Goal: Transaction & Acquisition: Purchase product/service

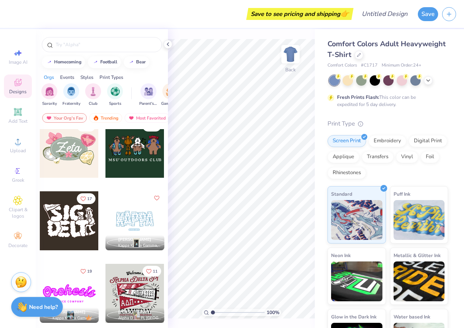
scroll to position [392, 0]
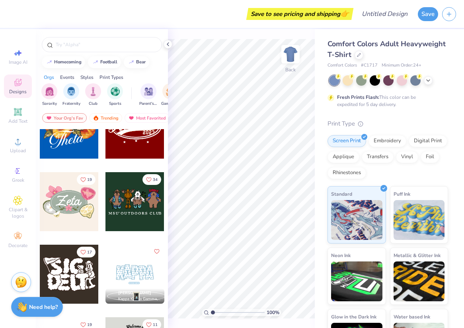
click at [125, 203] on div at bounding box center [135, 201] width 59 height 59
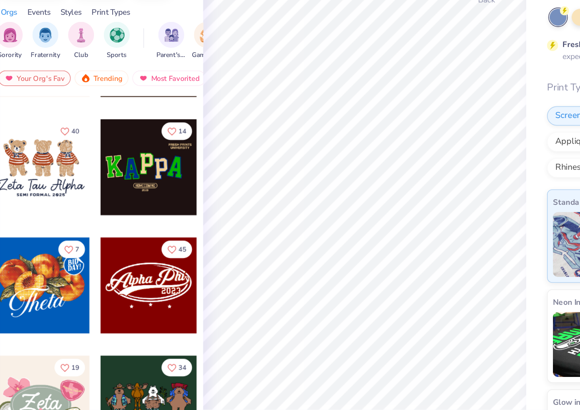
scroll to position [276, 0]
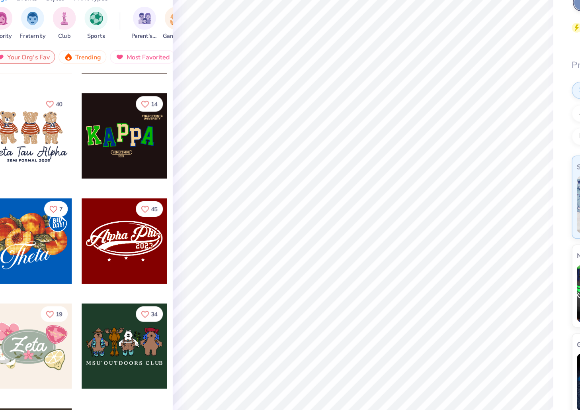
click at [151, 133] on div "17" at bounding box center [135, 106] width 60 height 72
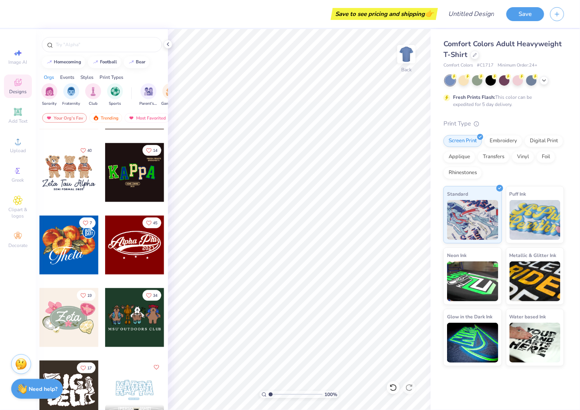
click at [80, 170] on div at bounding box center [68, 172] width 59 height 59
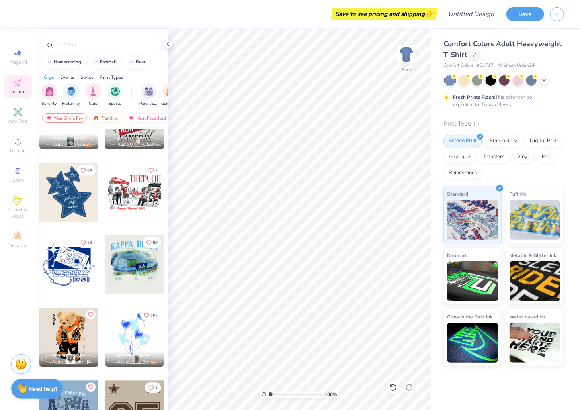
scroll to position [609, 0]
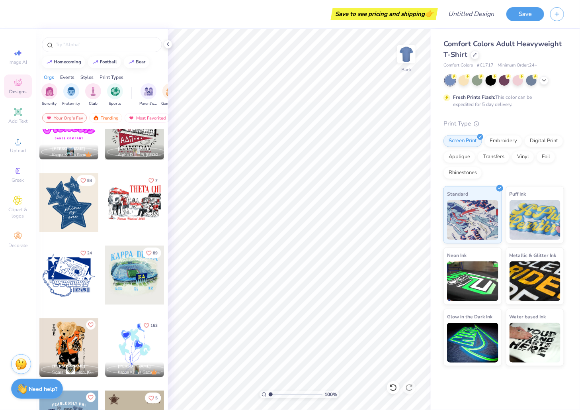
click at [70, 199] on div at bounding box center [68, 202] width 59 height 59
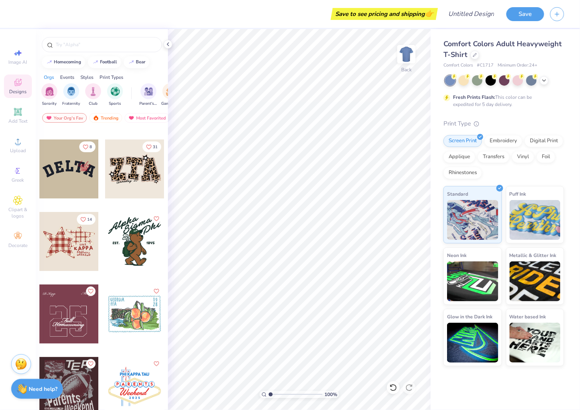
scroll to position [3477, 0]
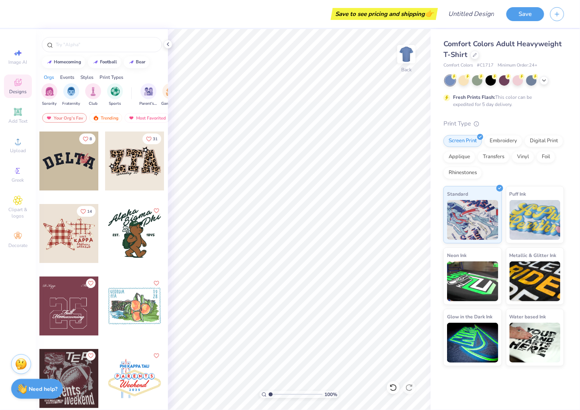
click at [137, 241] on div at bounding box center [134, 233] width 59 height 59
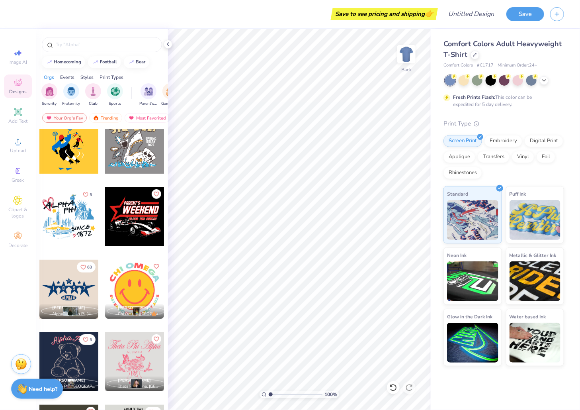
scroll to position [8282, 0]
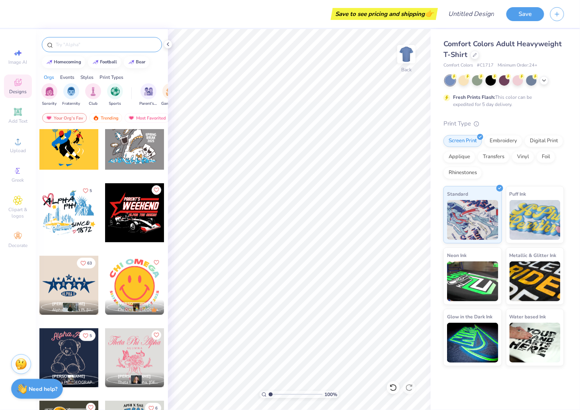
click at [94, 43] on input "text" at bounding box center [106, 45] width 102 height 8
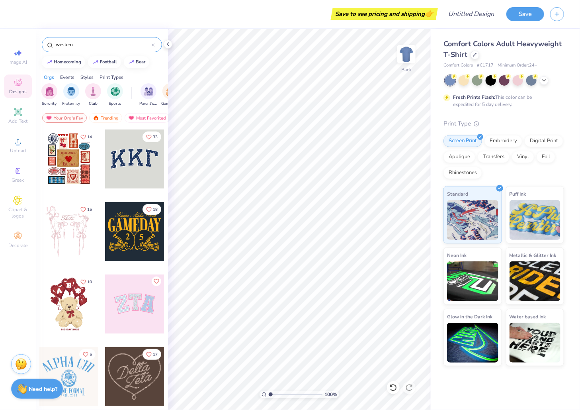
type input "western"
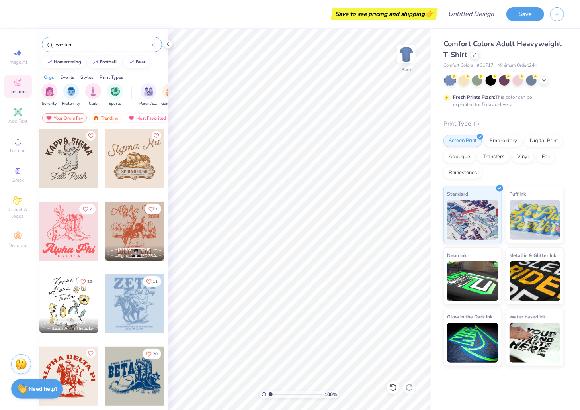
scroll to position [0, 0]
click at [77, 226] on div at bounding box center [68, 231] width 59 height 59
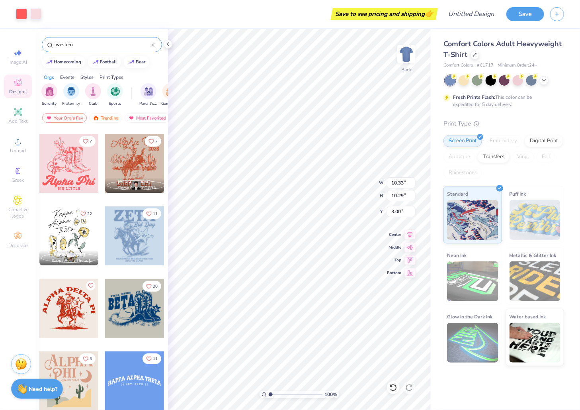
scroll to position [74, 0]
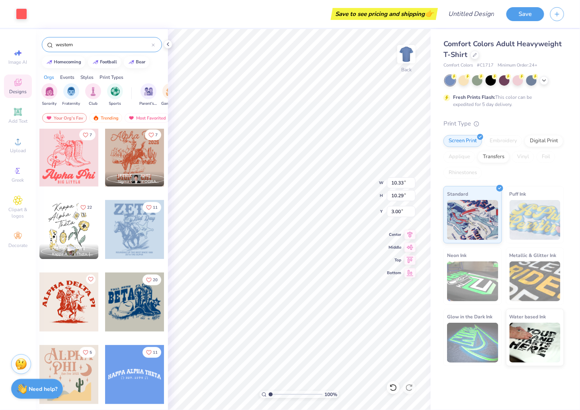
type input "2.36"
type input "10.41"
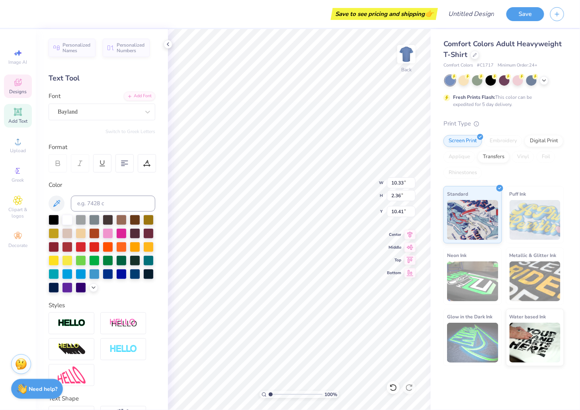
scroll to position [0, 0]
type textarea "A"
type textarea "S"
type textarea "o"
click at [133, 113] on div "Bayland" at bounding box center [99, 112] width 84 height 12
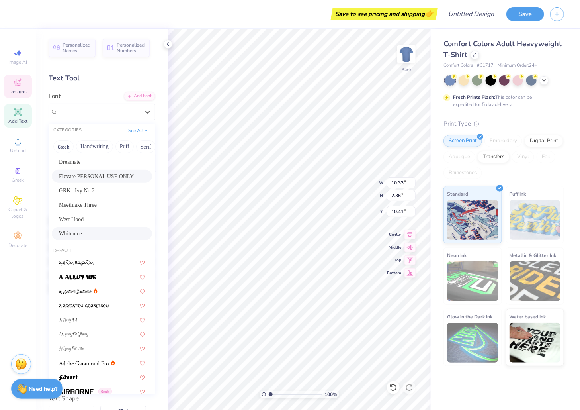
scroll to position [61, 0]
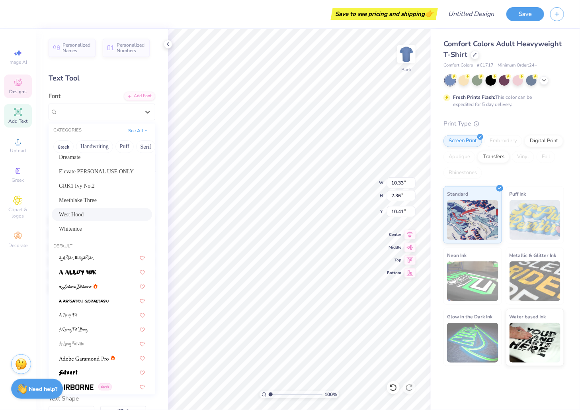
click at [104, 215] on div "West Hood" at bounding box center [102, 214] width 86 height 8
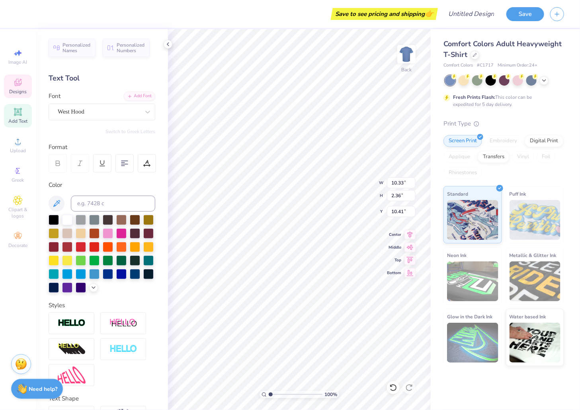
scroll to position [0, 0]
type textarea "outlaw"
type input "4.32"
type input "0.54"
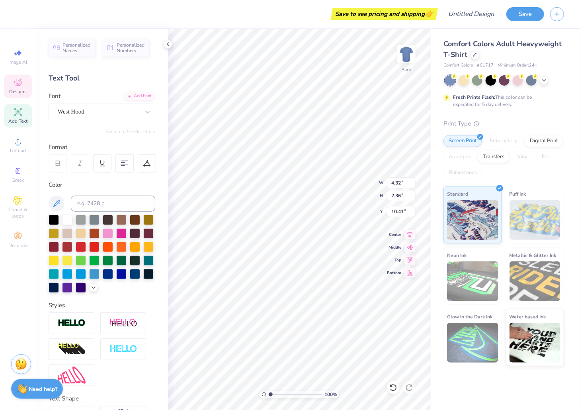
type input "12.74"
type textarea "B"
type textarea "SMU DEDMAN SCHOOL OF LAW"
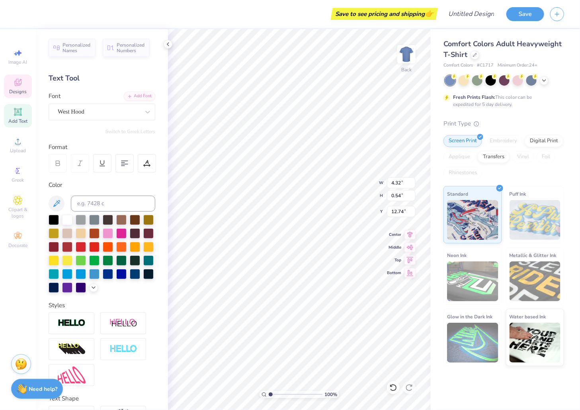
scroll to position [0, 0]
click at [446, 241] on div "Save to see pricing and shipping 👉 Design Title Save Image AI Designs Add Text …" at bounding box center [290, 205] width 580 height 410
click at [148, 159] on div at bounding box center [147, 163] width 18 height 18
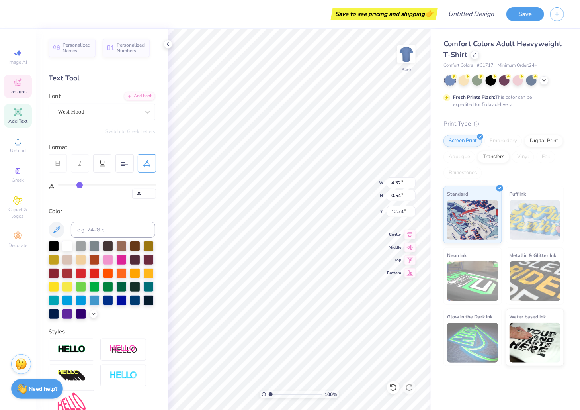
type input "18"
type input "17"
type input "16"
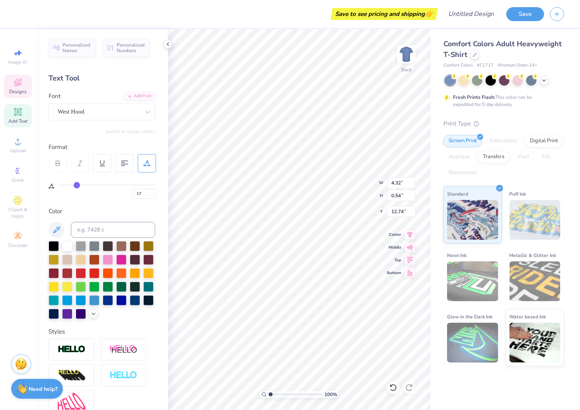
type input "16"
type input "15"
type input "14"
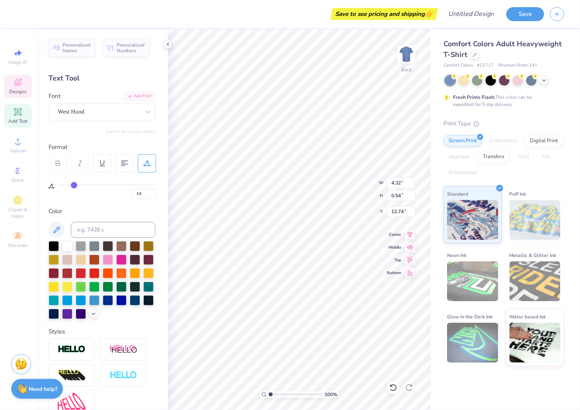
type input "13"
type input "12"
type input "11"
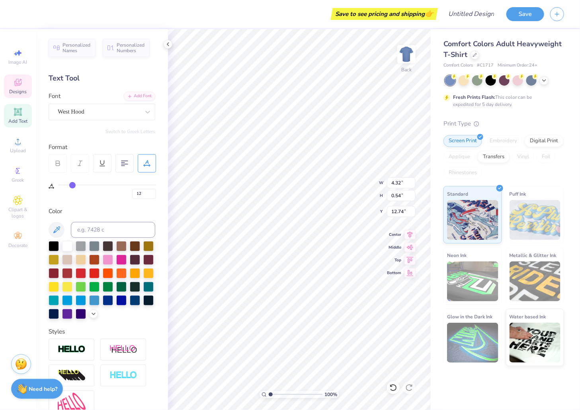
type input "11"
type input "10"
type input "9"
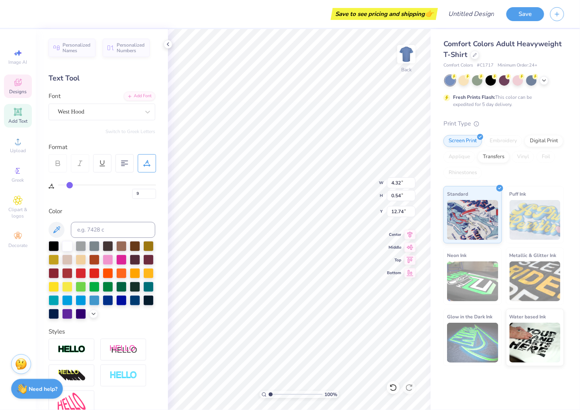
type input "10"
drag, startPoint x: 78, startPoint y: 186, endPoint x: 72, endPoint y: 184, distance: 6.1
type input "10"
click at [70, 184] on input "range" at bounding box center [107, 184] width 98 height 1
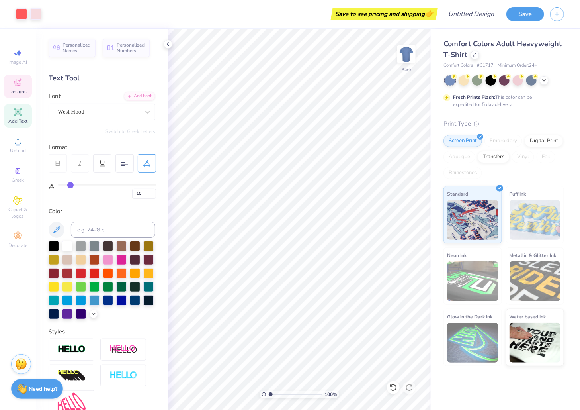
click at [20, 90] on span "Designs" at bounding box center [18, 91] width 18 height 6
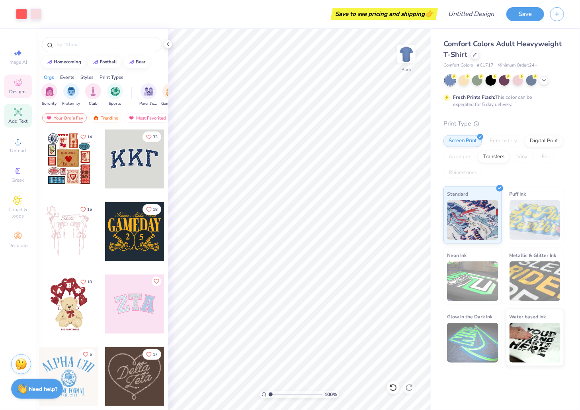
click at [17, 111] on icon at bounding box center [18, 112] width 6 height 6
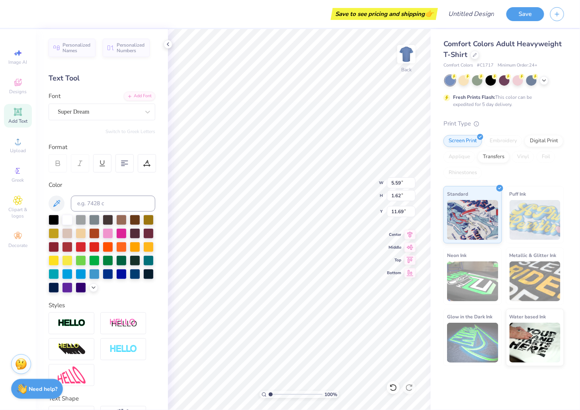
type input "8.76"
type input "1.98"
type input "10.52"
click at [464, 81] on div at bounding box center [532, 80] width 10 height 10
click at [464, 80] on polyline at bounding box center [544, 80] width 3 height 2
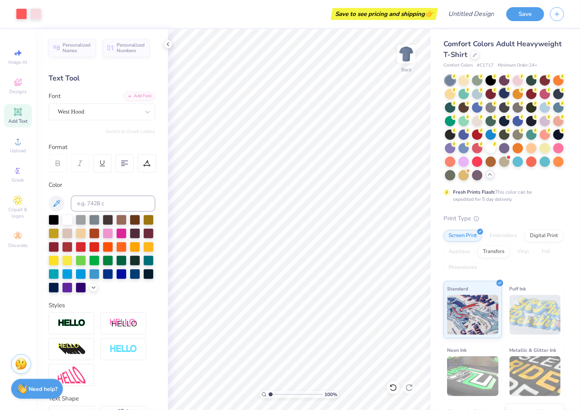
click at [464, 91] on circle at bounding box center [509, 89] width 6 height 6
click at [464, 53] on icon at bounding box center [475, 54] width 4 height 4
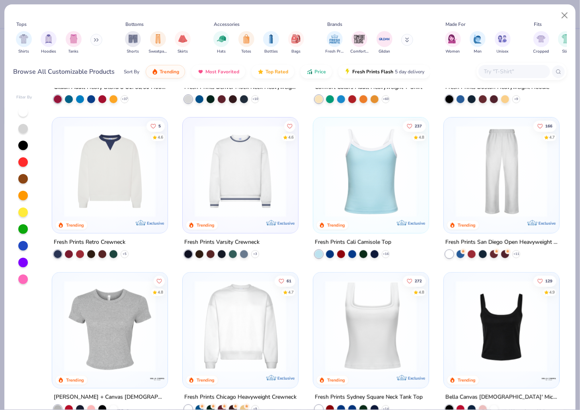
scroll to position [130, 0]
click at [61, 250] on div at bounding box center [58, 254] width 8 height 8
click at [111, 195] on img at bounding box center [110, 171] width 100 height 92
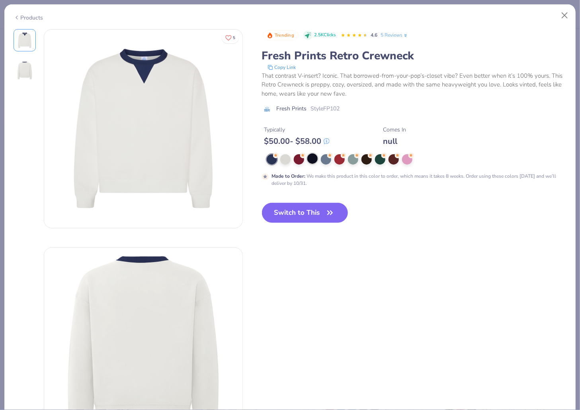
click at [310, 160] on div at bounding box center [312, 158] width 10 height 10
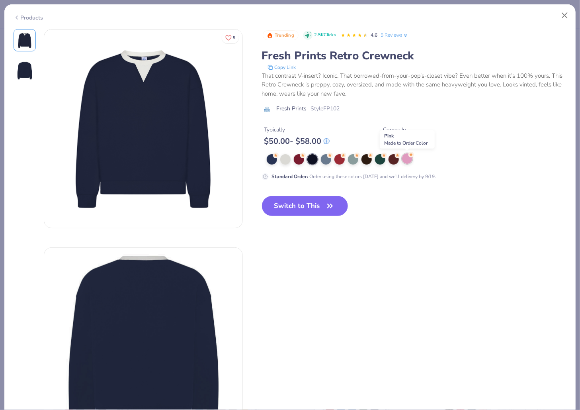
click at [410, 158] on div at bounding box center [407, 158] width 10 height 10
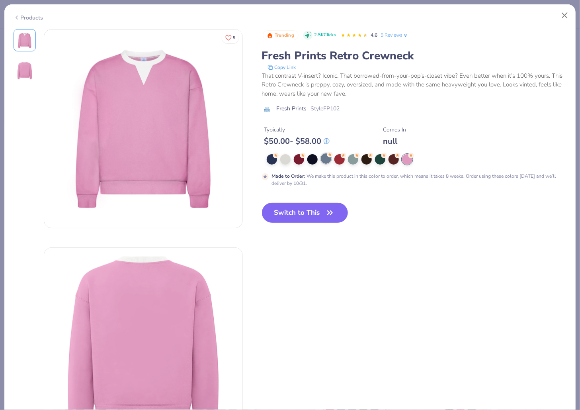
click at [322, 161] on div at bounding box center [326, 158] width 10 height 10
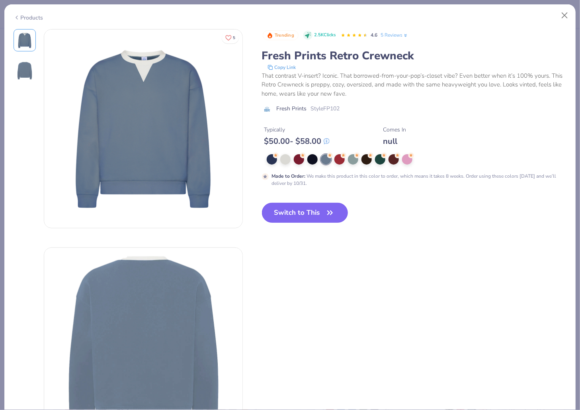
click at [317, 209] on button "Switch to This" at bounding box center [305, 213] width 86 height 20
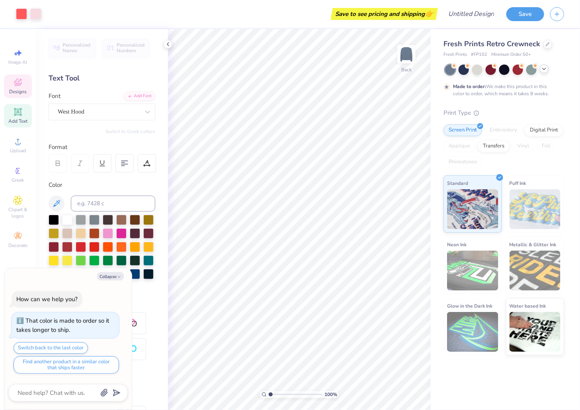
click at [16, 91] on span "Designs" at bounding box center [18, 91] width 18 height 6
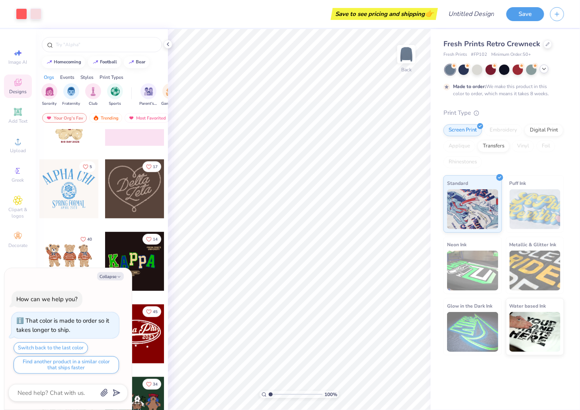
scroll to position [196, 0]
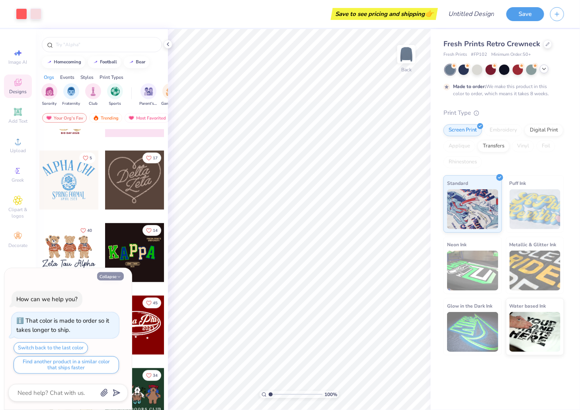
click at [110, 274] on button "Collapse" at bounding box center [110, 276] width 27 height 8
type textarea "x"
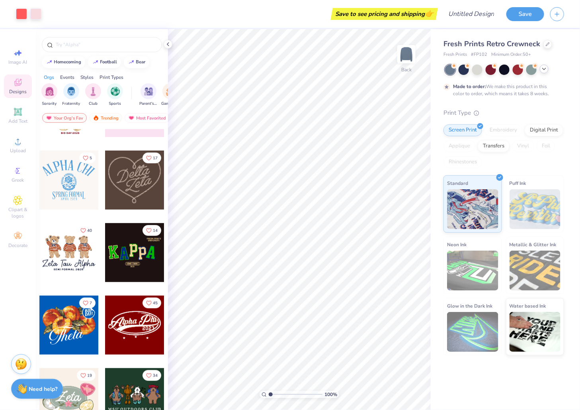
scroll to position [236, 0]
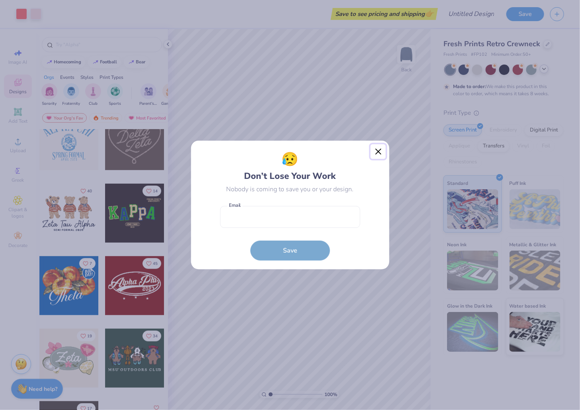
click at [376, 152] on button "Close" at bounding box center [378, 151] width 15 height 15
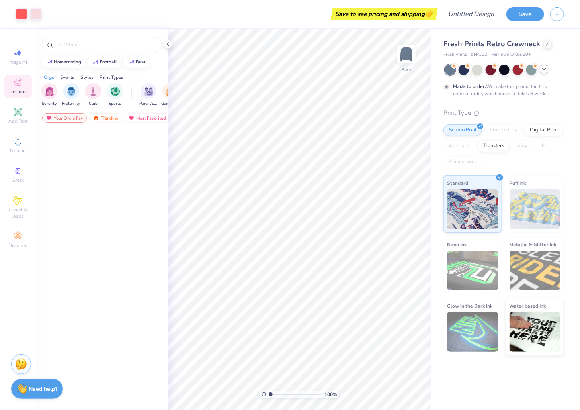
scroll to position [6259, 0]
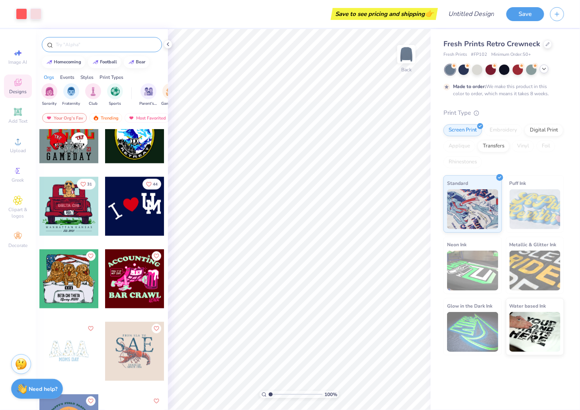
click at [88, 38] on div at bounding box center [102, 44] width 120 height 15
click at [88, 42] on input "text" at bounding box center [106, 45] width 102 height 8
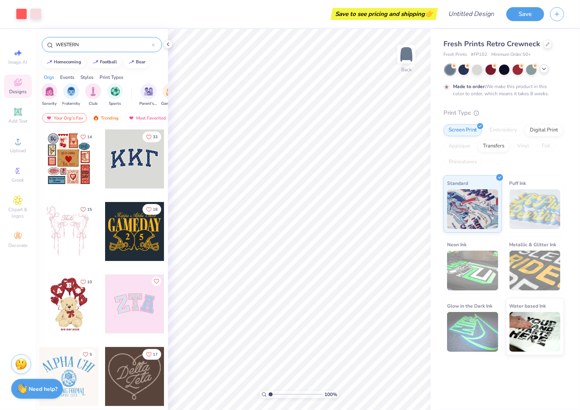
type input "WESTERN"
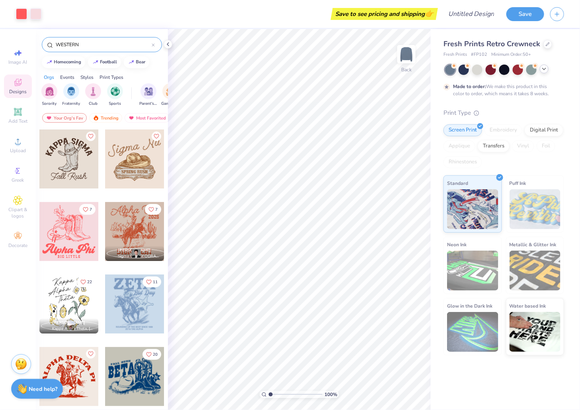
click at [130, 236] on div at bounding box center [134, 231] width 59 height 59
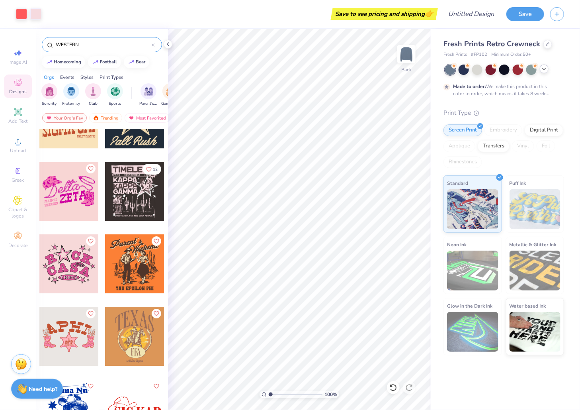
scroll to position [903, 0]
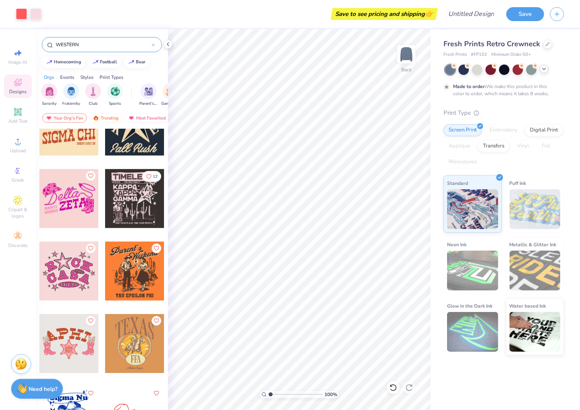
click at [464, 69] on icon at bounding box center [544, 69] width 6 height 6
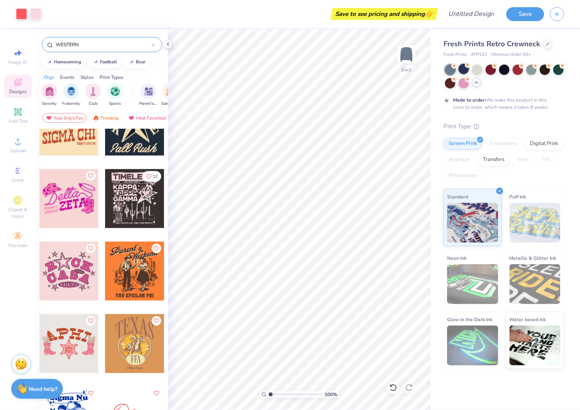
click at [461, 70] on div at bounding box center [464, 69] width 10 height 10
click at [464, 69] on div at bounding box center [491, 69] width 10 height 10
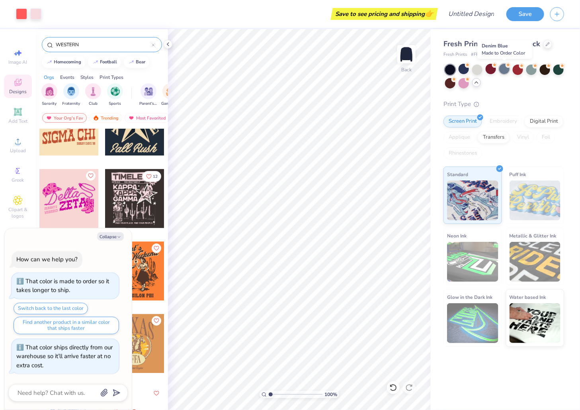
click at [464, 69] on div at bounding box center [504, 69] width 10 height 10
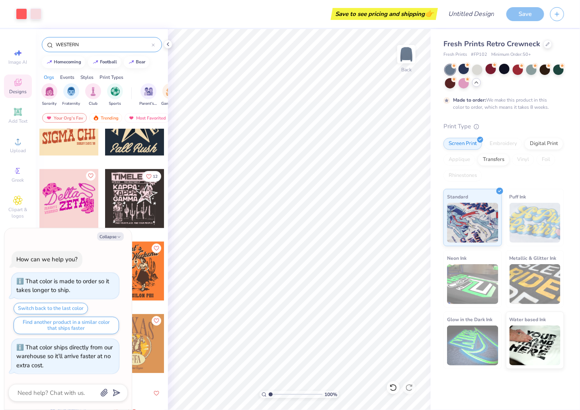
scroll to position [7, 0]
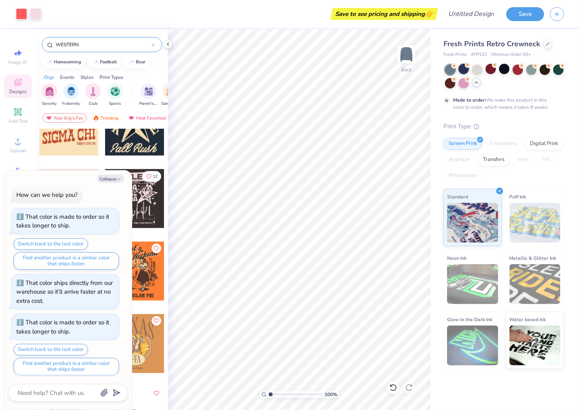
click at [463, 70] on div at bounding box center [464, 69] width 10 height 10
click at [464, 69] on div at bounding box center [545, 69] width 10 height 10
click at [112, 176] on button "Collapse" at bounding box center [110, 178] width 27 height 8
type textarea "x"
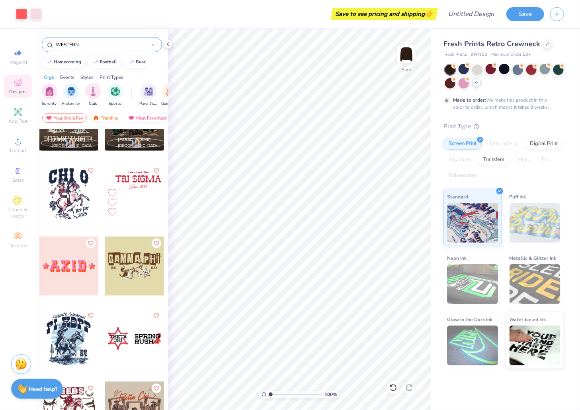
scroll to position [454, 0]
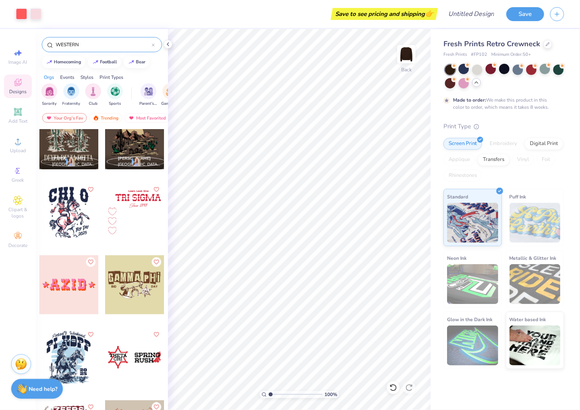
click at [56, 327] on div at bounding box center [68, 357] width 59 height 59
type input "5.37"
type input "5.23"
type input "2.39"
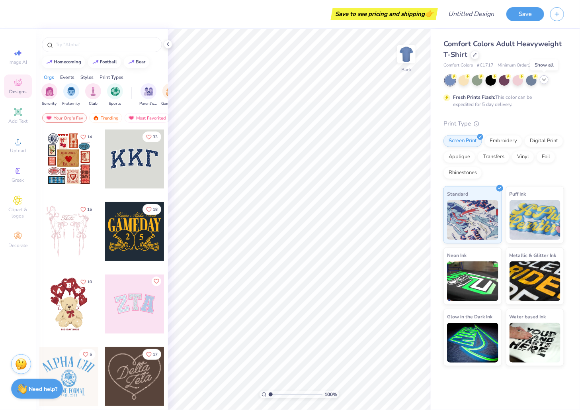
click at [548, 80] on div at bounding box center [544, 79] width 9 height 9
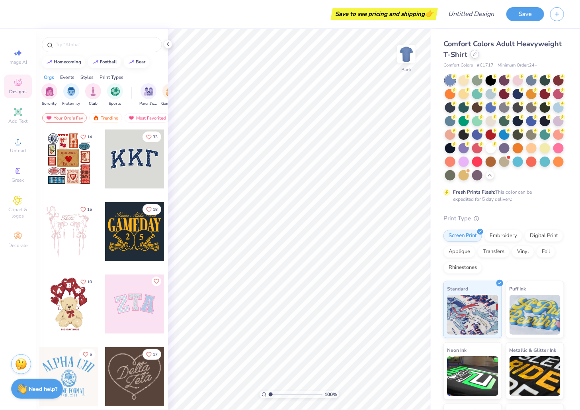
click at [473, 52] on icon at bounding box center [475, 54] width 4 height 4
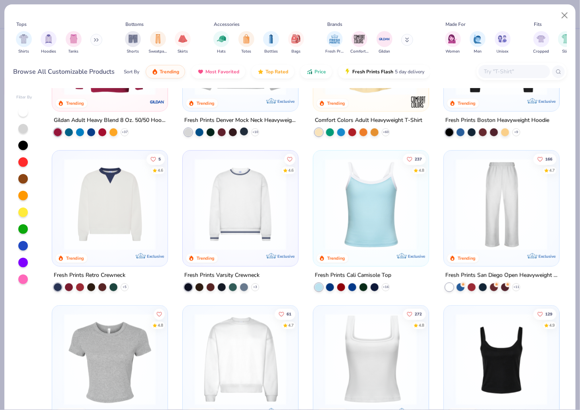
scroll to position [125, 0]
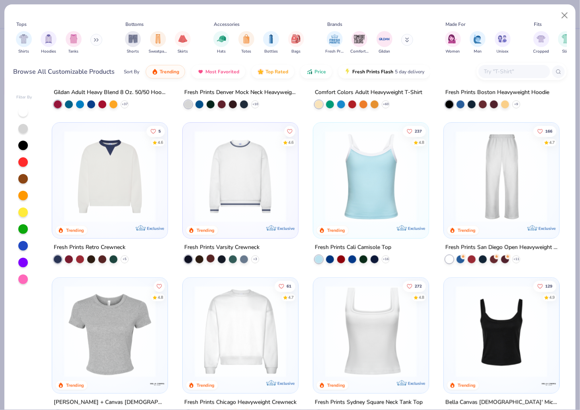
click at [214, 258] on div at bounding box center [211, 258] width 8 height 8
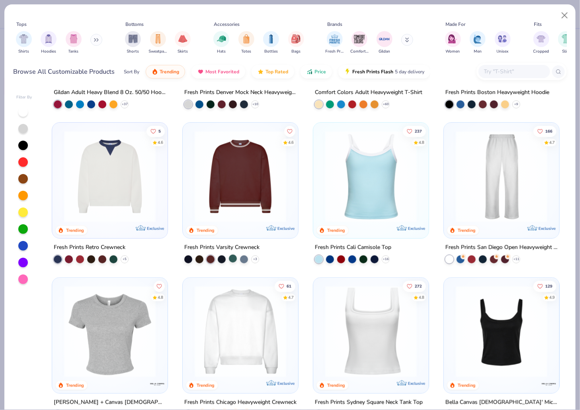
click at [235, 257] on div at bounding box center [233, 258] width 8 height 8
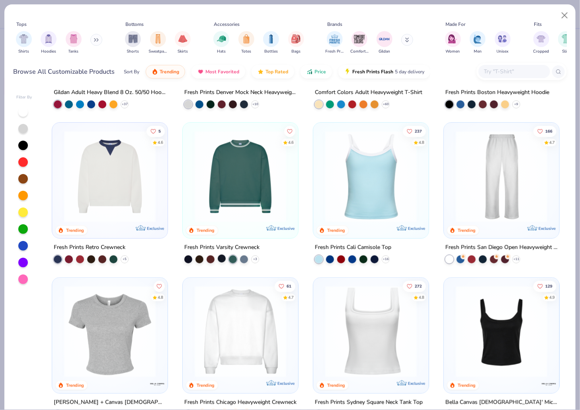
click at [221, 257] on div at bounding box center [222, 258] width 8 height 8
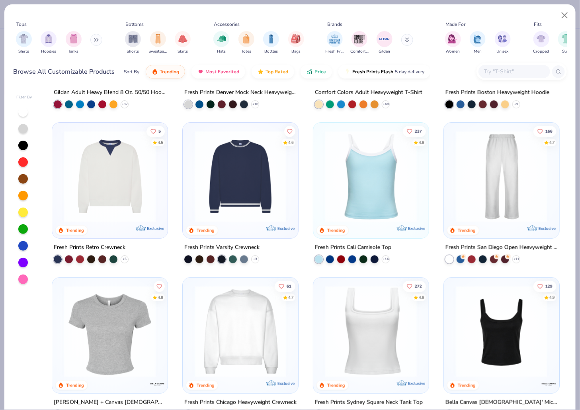
click at [237, 208] on img at bounding box center [241, 177] width 100 height 92
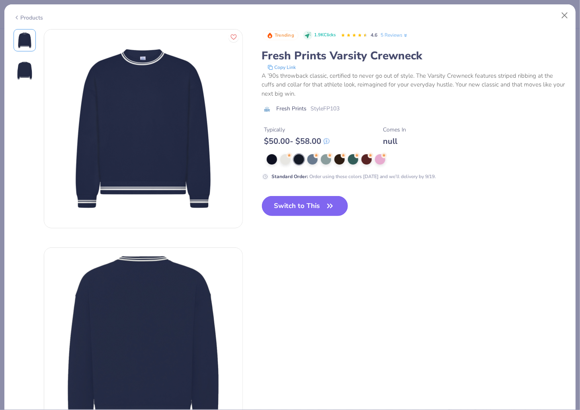
click at [328, 197] on button "Switch to This" at bounding box center [305, 206] width 86 height 20
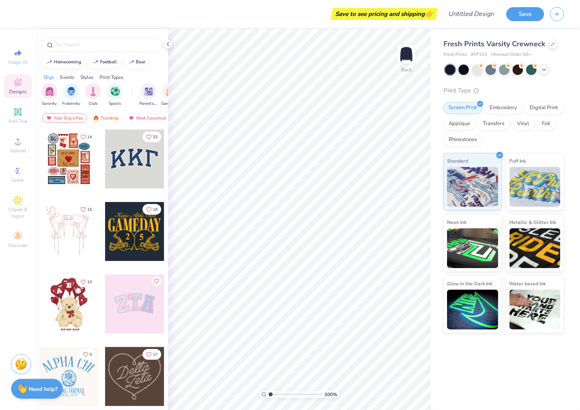
scroll to position [24, 0]
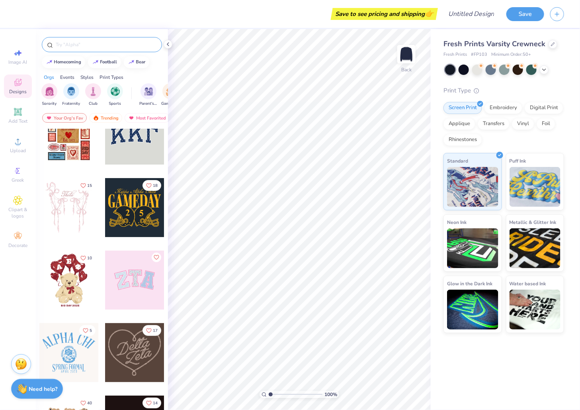
click at [85, 41] on input "text" at bounding box center [106, 45] width 102 height 8
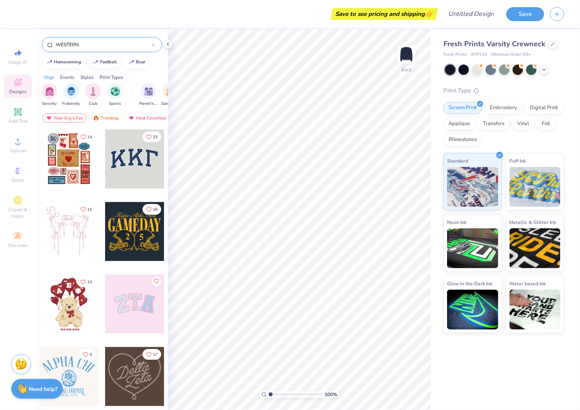
type input "WESTERN"
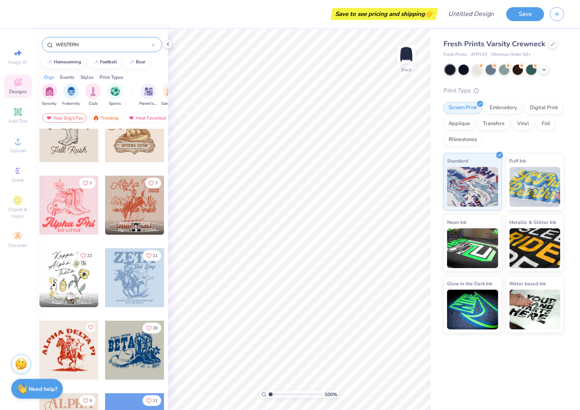
scroll to position [36, 0]
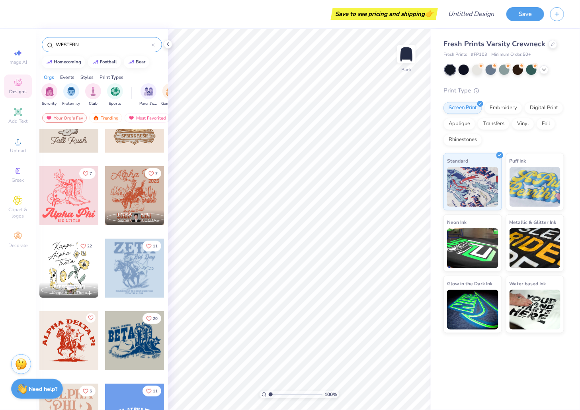
click at [135, 190] on div at bounding box center [134, 195] width 59 height 59
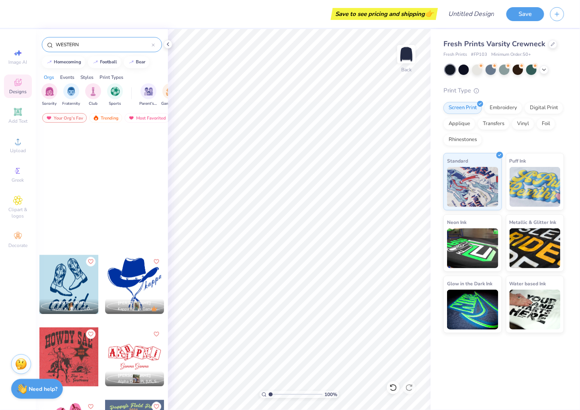
scroll to position [2018, 0]
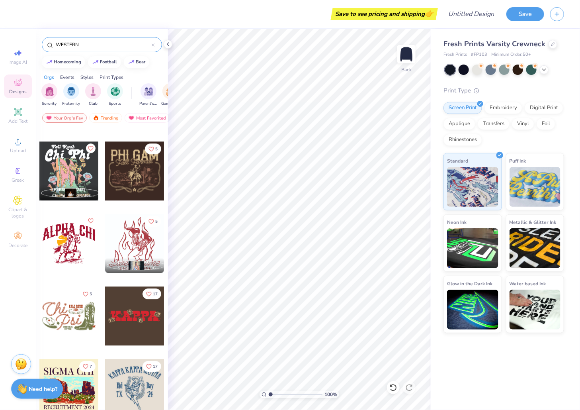
click at [74, 247] on div at bounding box center [68, 243] width 59 height 59
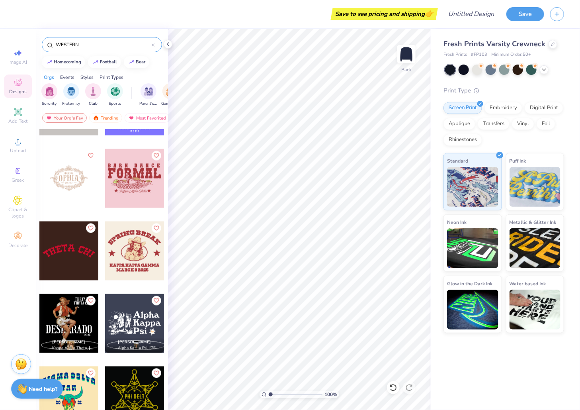
scroll to position [2883, 0]
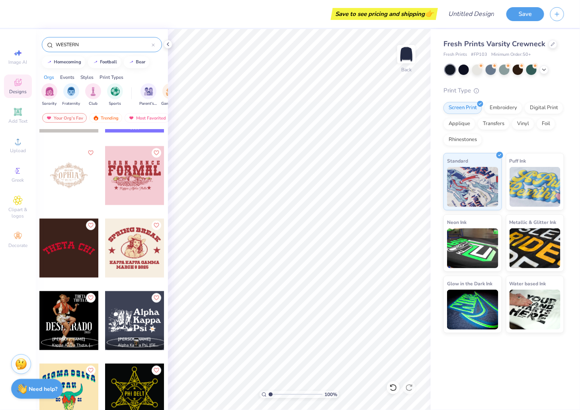
click at [137, 229] on div at bounding box center [134, 248] width 59 height 59
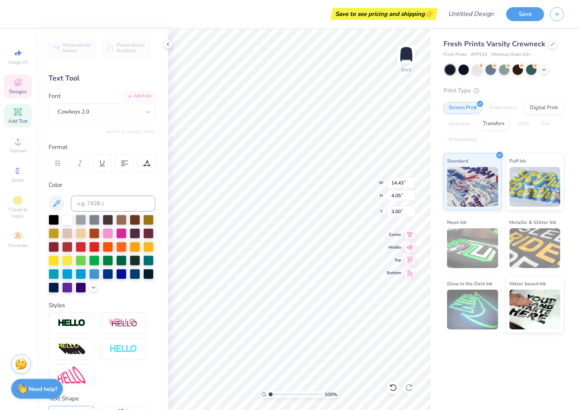
scroll to position [0, 0]
type textarea "B"
type textarea "OUTLaw"
type input "8.76"
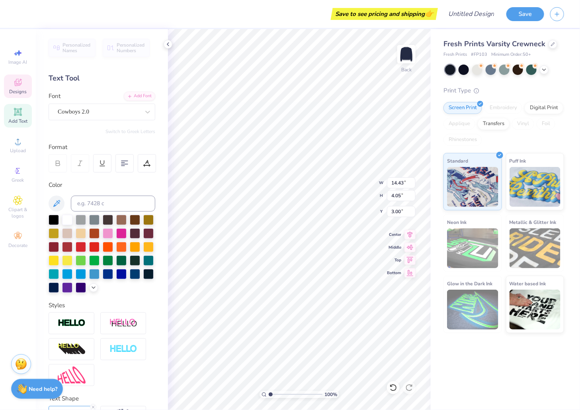
type input "0.90"
type input "13.41"
type textarea "M"
type input "13.60"
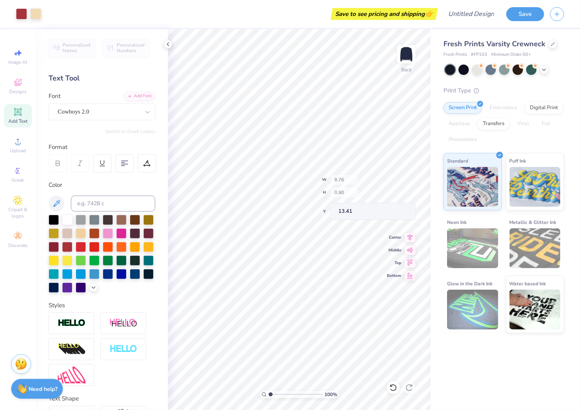
type input "0.86"
type input "12.16"
type textarea "K"
type textarea "SMU DEDMAN SCHOOL OF LAW"
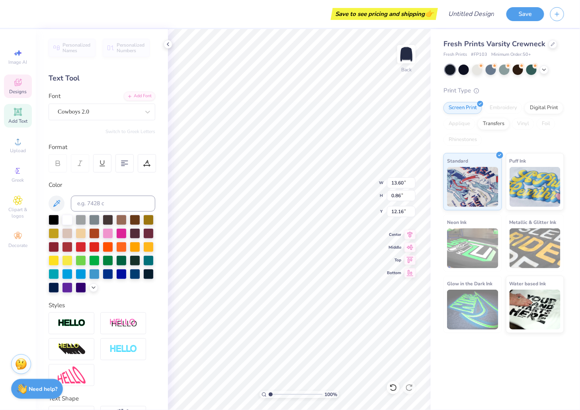
scroll to position [0, 0]
type input "9.37"
type input "2.25"
type input "12.42"
click at [166, 45] on icon at bounding box center [168, 44] width 6 height 6
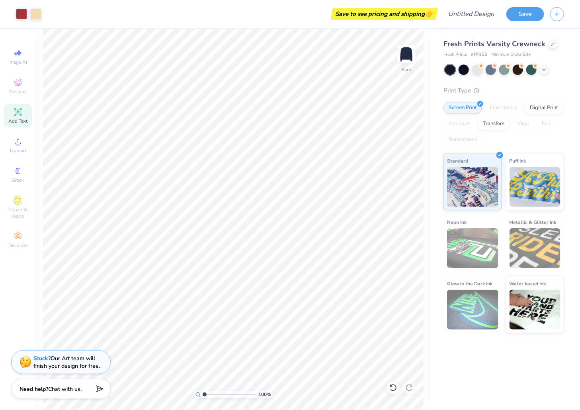
click at [546, 41] on div "Fresh Prints Varsity Crewneck" at bounding box center [504, 44] width 121 height 11
click at [554, 45] on div at bounding box center [553, 43] width 9 height 9
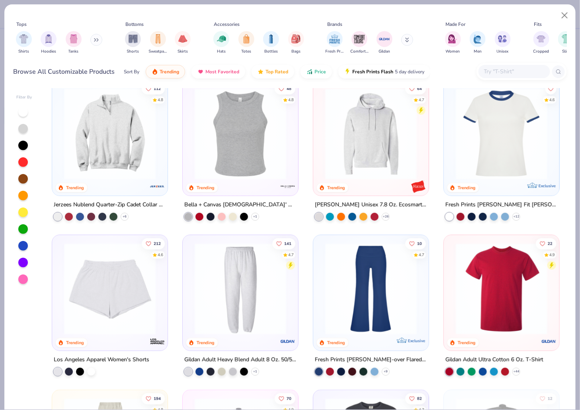
scroll to position [1221, 0]
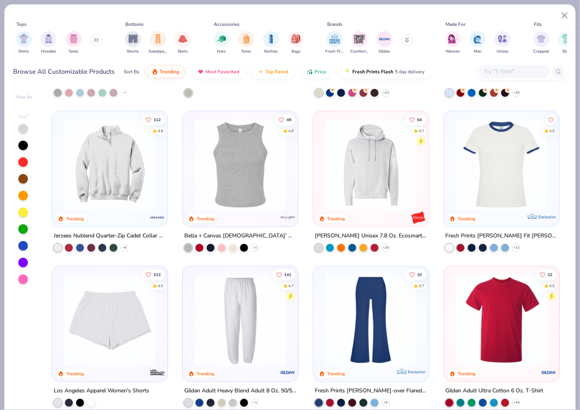
click at [493, 160] on img at bounding box center [502, 165] width 100 height 92
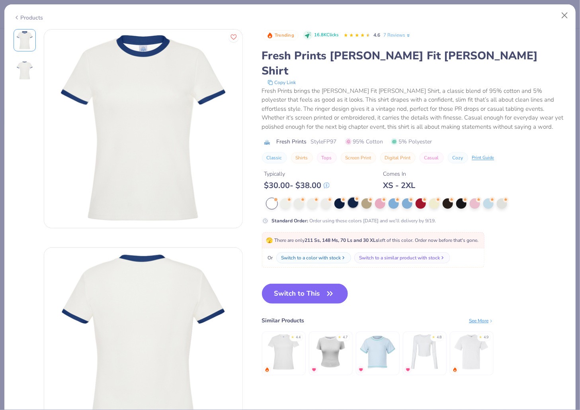
click at [353, 198] on div at bounding box center [353, 203] width 10 height 10
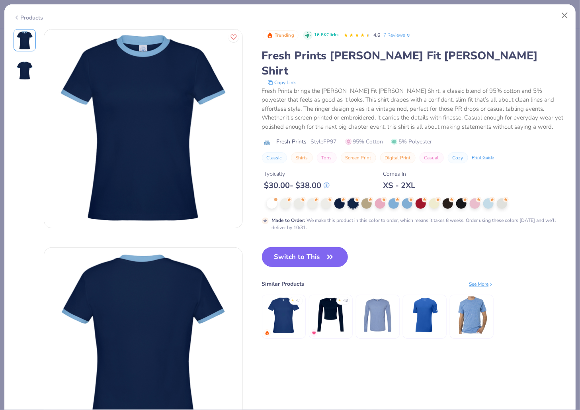
click at [311, 247] on button "Switch to This" at bounding box center [305, 257] width 86 height 20
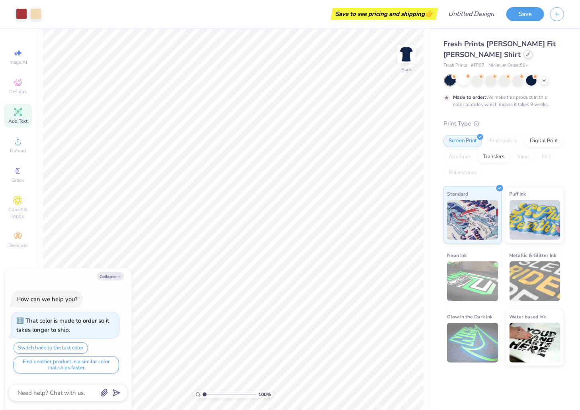
click at [524, 51] on div at bounding box center [528, 54] width 9 height 9
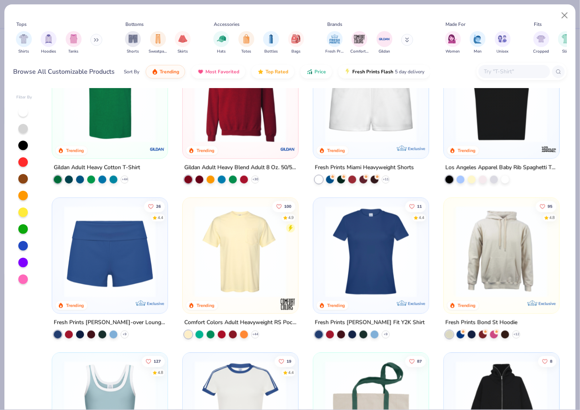
scroll to position [395, 0]
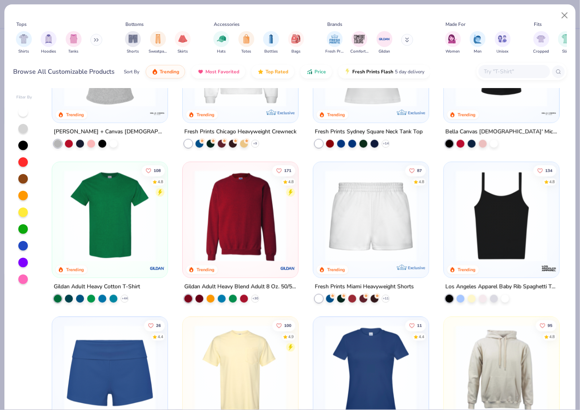
click at [251, 212] on img at bounding box center [241, 216] width 100 height 92
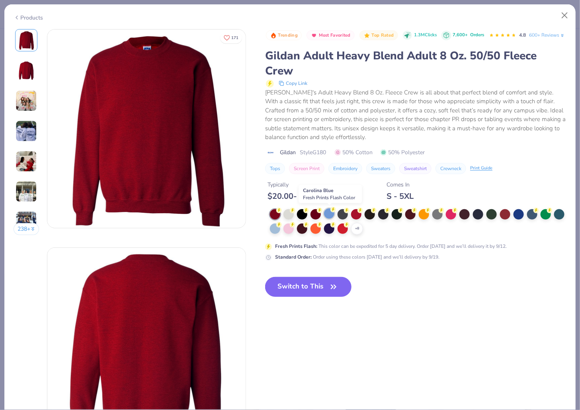
click at [333, 213] on div at bounding box center [329, 213] width 10 height 10
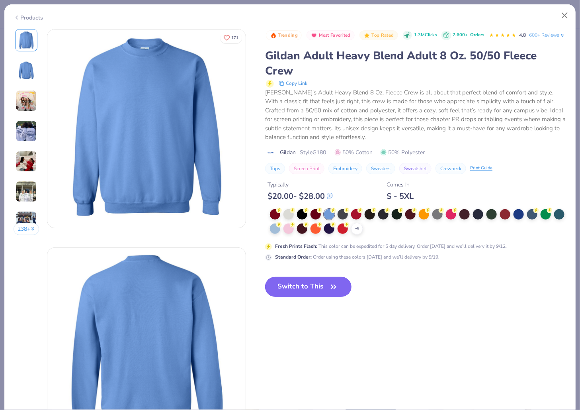
click at [318, 286] on button "Switch to This" at bounding box center [308, 287] width 86 height 20
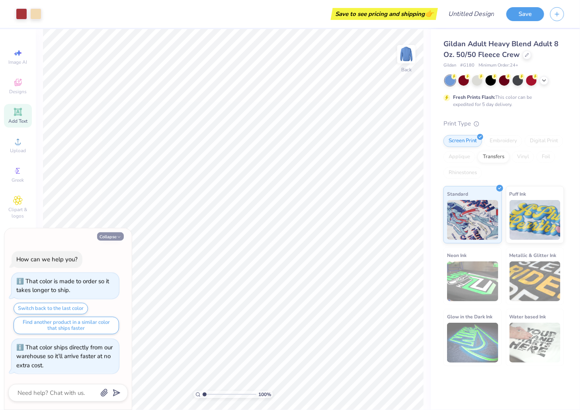
click at [116, 240] on button "Collapse" at bounding box center [110, 236] width 27 height 8
type textarea "x"
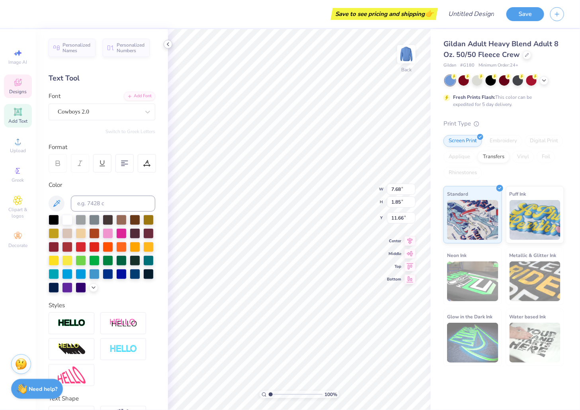
click at [168, 46] on icon at bounding box center [168, 44] width 6 height 6
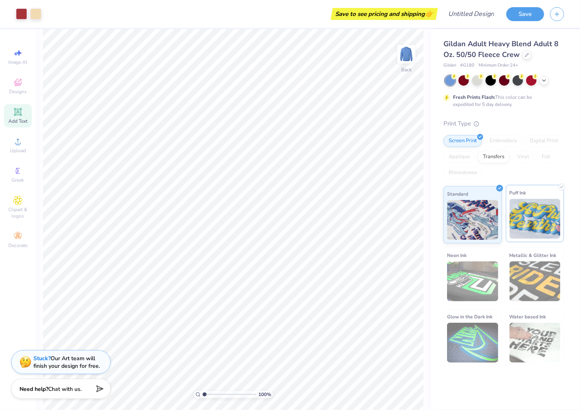
click at [530, 209] on img at bounding box center [535, 219] width 51 height 40
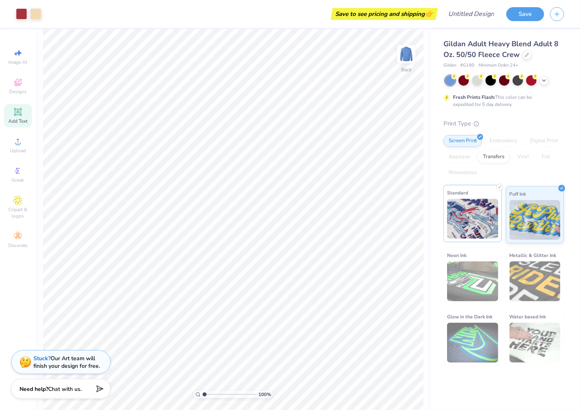
click at [466, 220] on img at bounding box center [472, 219] width 51 height 40
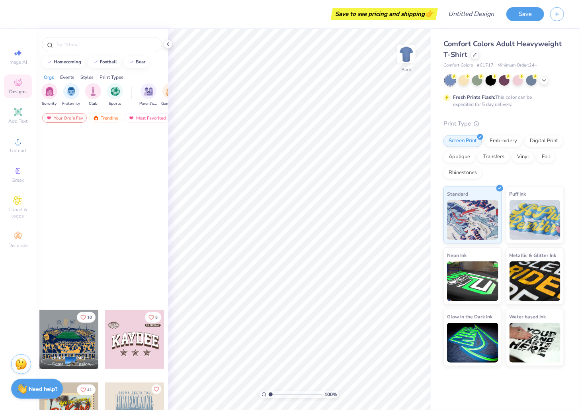
scroll to position [1530, 0]
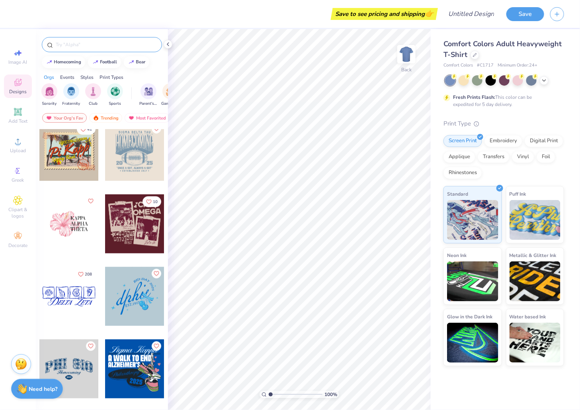
click at [88, 46] on input "text" at bounding box center [106, 45] width 102 height 8
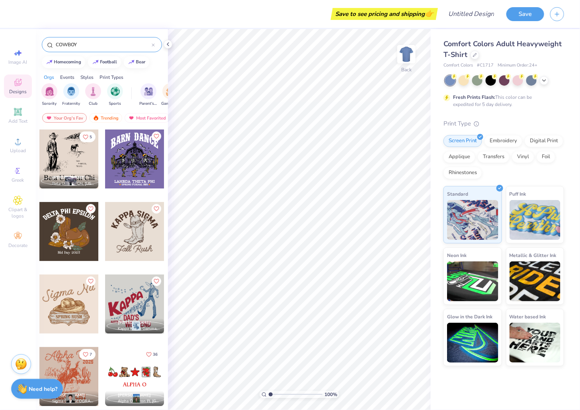
type input "COWBOY"
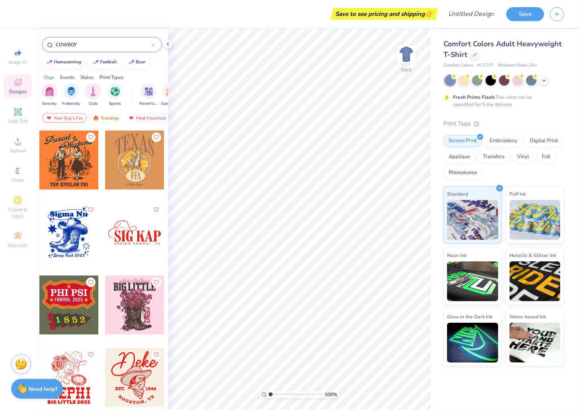
scroll to position [595, 0]
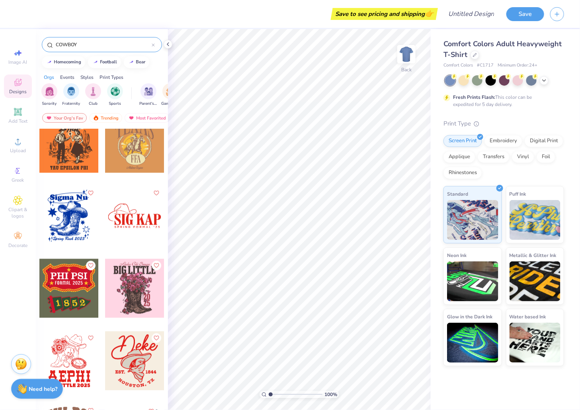
click at [70, 150] on div at bounding box center [68, 143] width 59 height 59
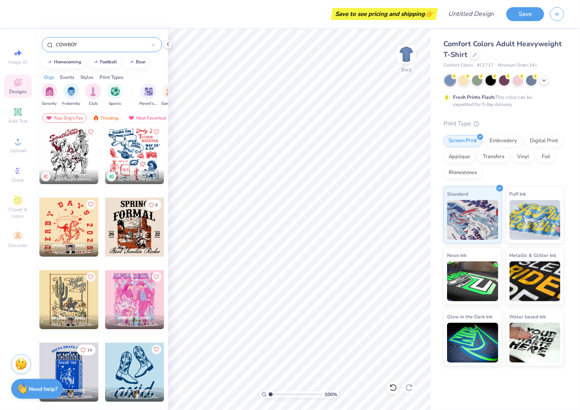
scroll to position [1100, 0]
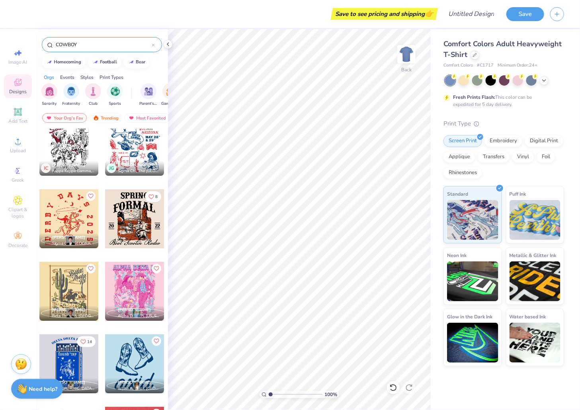
click at [74, 220] on div at bounding box center [68, 218] width 59 height 59
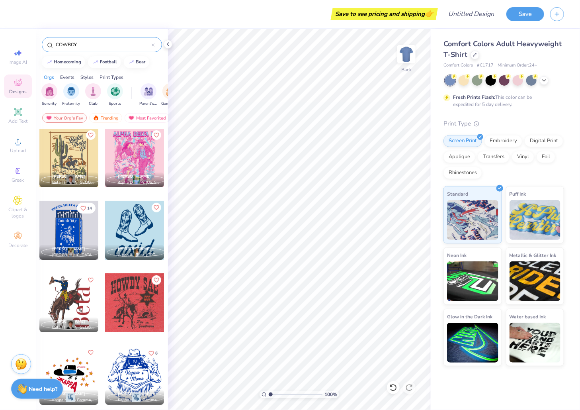
scroll to position [1238, 0]
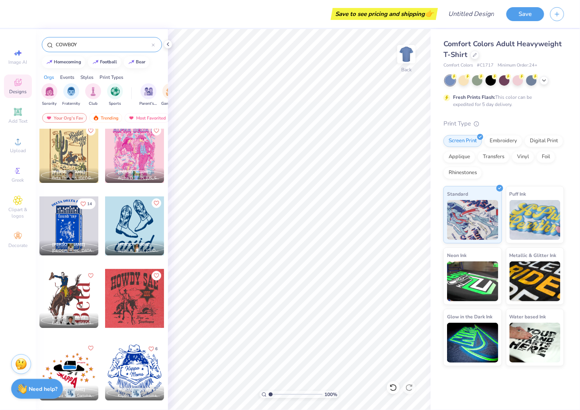
click at [78, 308] on div at bounding box center [68, 298] width 59 height 59
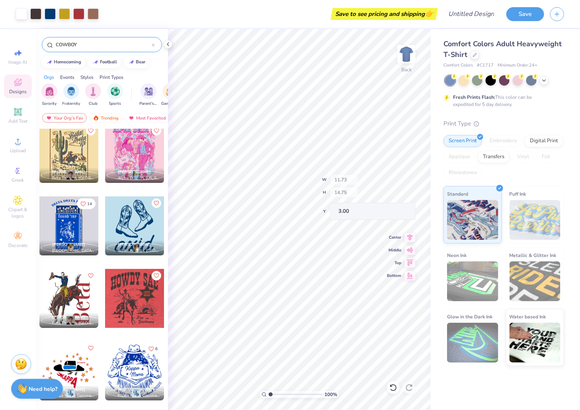
type input "4.93"
type input "11.90"
type input "5.86"
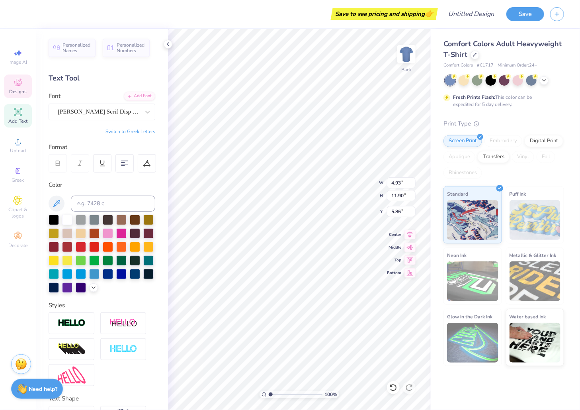
scroll to position [0, 0]
type textarea "e"
type textarea "o"
type textarea "OUTlaw"
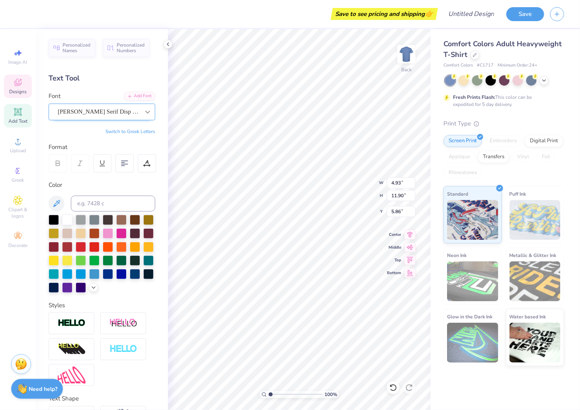
click at [149, 107] on div at bounding box center [148, 112] width 14 height 14
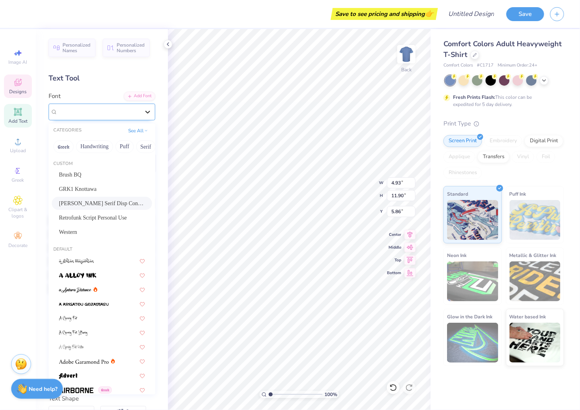
click at [148, 109] on icon at bounding box center [148, 112] width 8 height 8
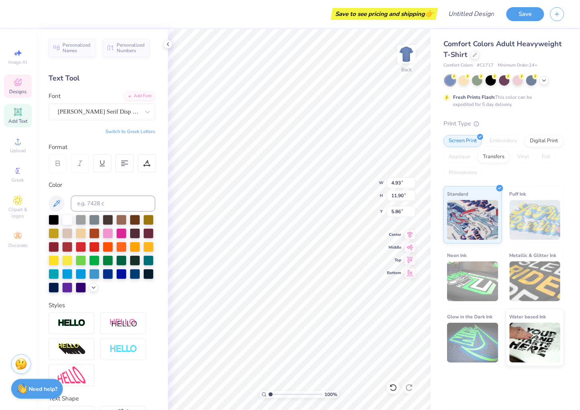
scroll to position [0, 0]
click at [434, 91] on div "Comfort Colors Adult Heavyweight T-Shirt Comfort Colors # C1717 Minimum Order: …" at bounding box center [505, 197] width 149 height 337
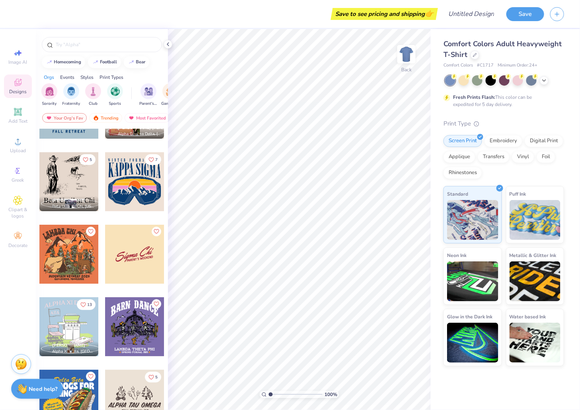
scroll to position [2298, 0]
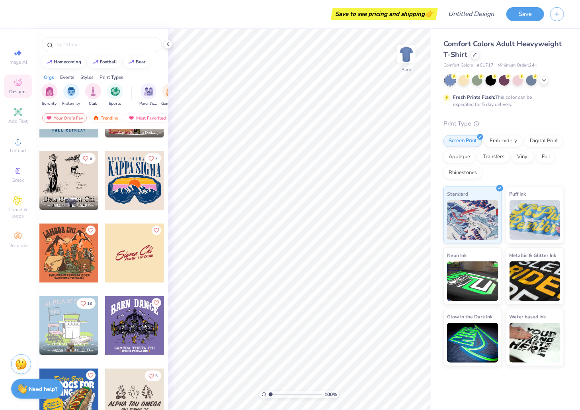
click at [73, 173] on div at bounding box center [68, 180] width 59 height 59
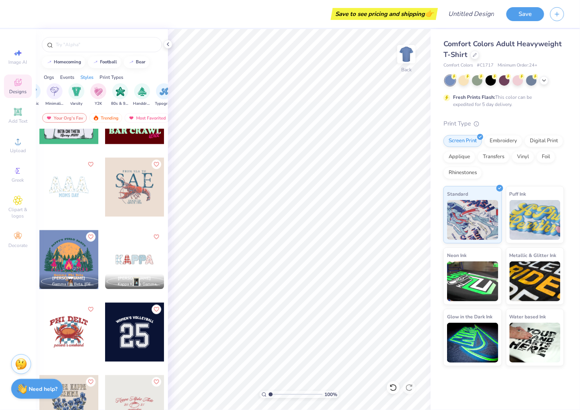
scroll to position [0, 440]
click at [67, 88] on img "filter for Varsity" at bounding box center [70, 90] width 9 height 9
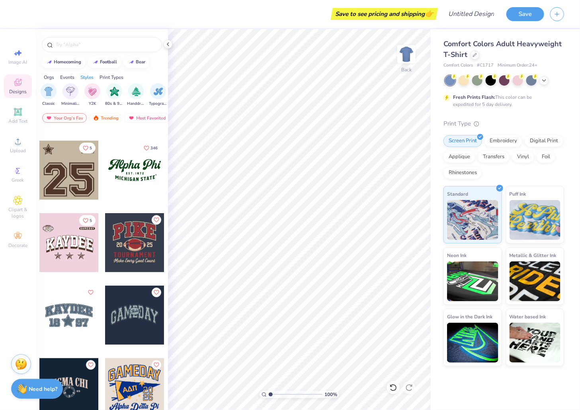
scroll to position [143, 0]
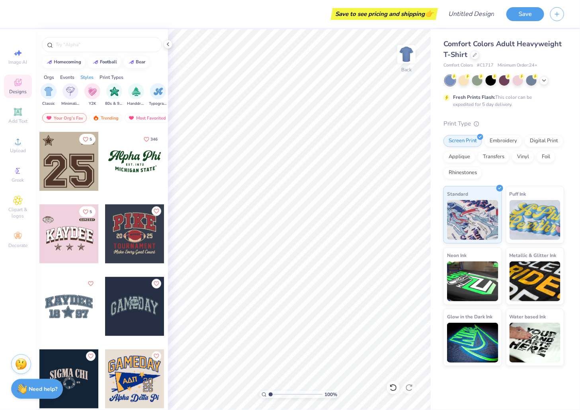
click at [128, 234] on div at bounding box center [134, 233] width 59 height 59
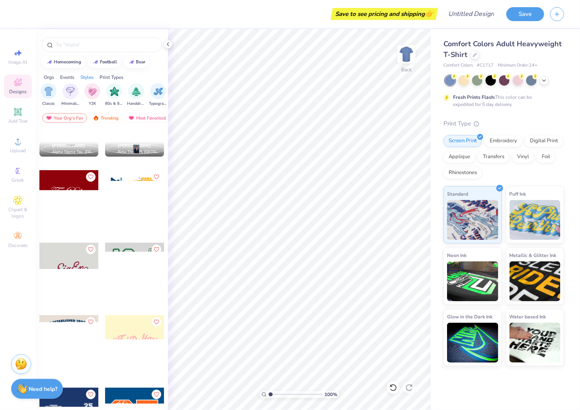
scroll to position [4596, 0]
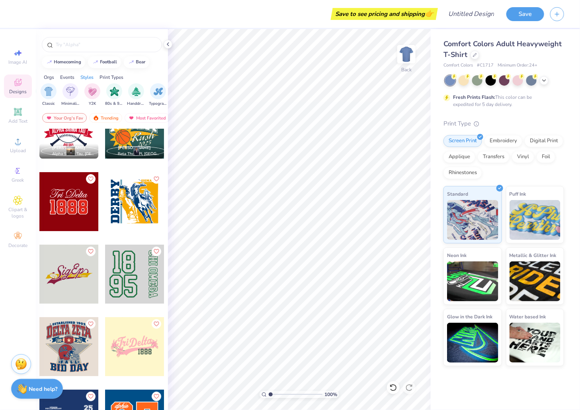
click at [143, 195] on div at bounding box center [134, 201] width 59 height 59
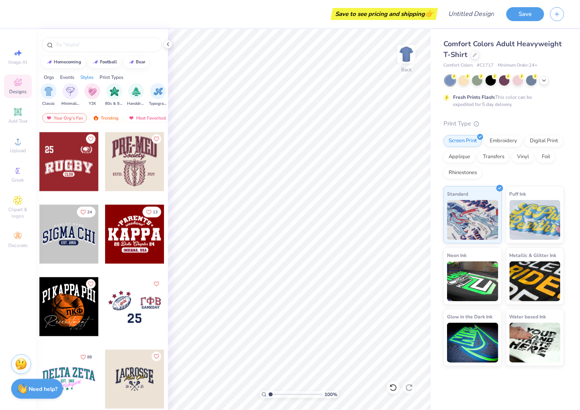
scroll to position [46, 0]
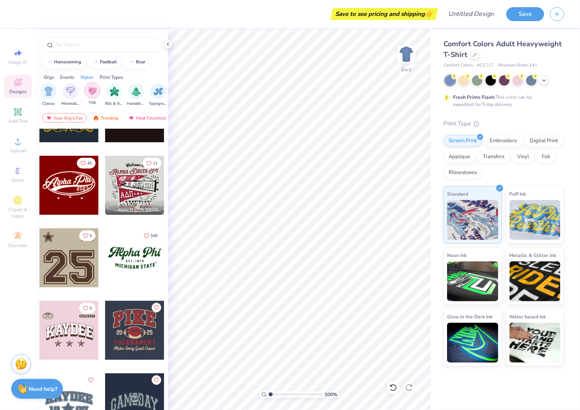
click at [96, 94] on img "filter for Y2K" at bounding box center [92, 90] width 9 height 9
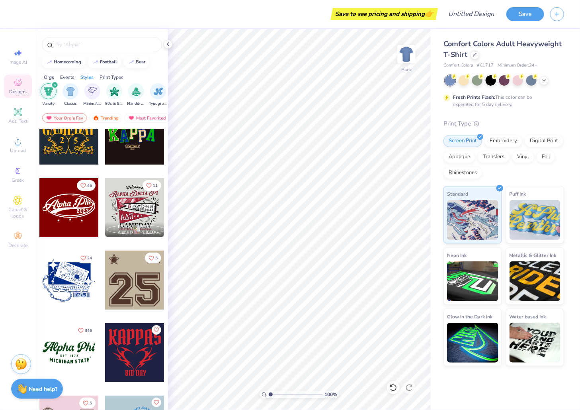
scroll to position [0, 0]
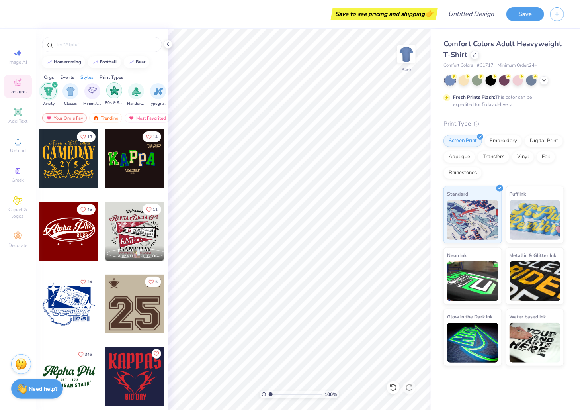
click at [111, 93] on img "filter for 80s & 90s" at bounding box center [114, 90] width 9 height 9
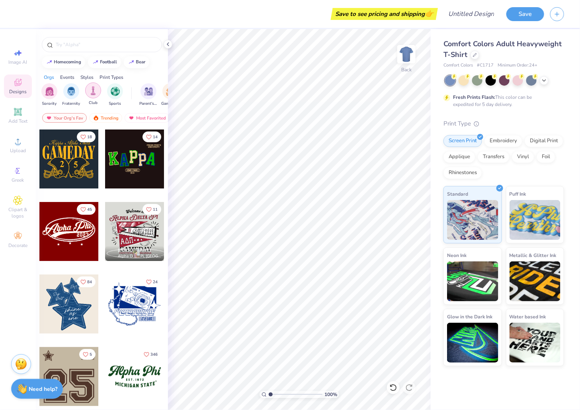
click at [94, 90] on img "filter for Club" at bounding box center [93, 90] width 9 height 9
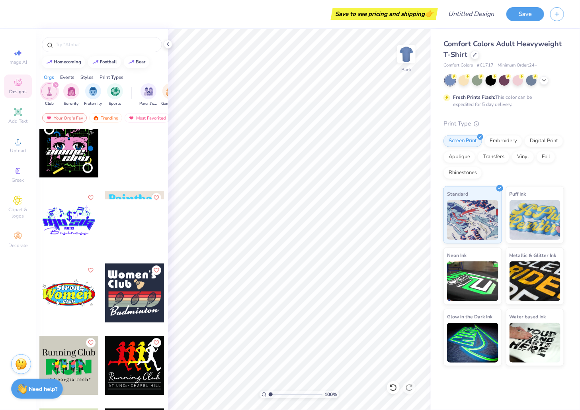
scroll to position [4266, 0]
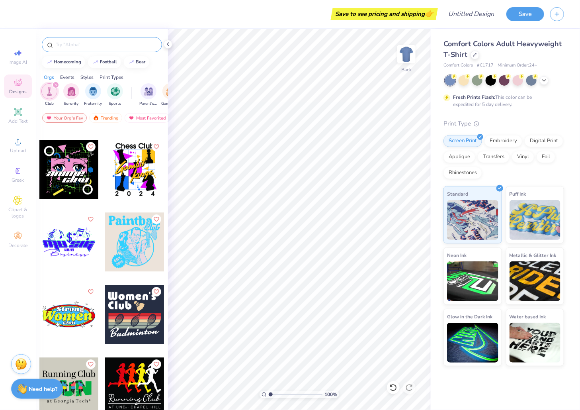
click at [96, 44] on input "text" at bounding box center [106, 45] width 102 height 8
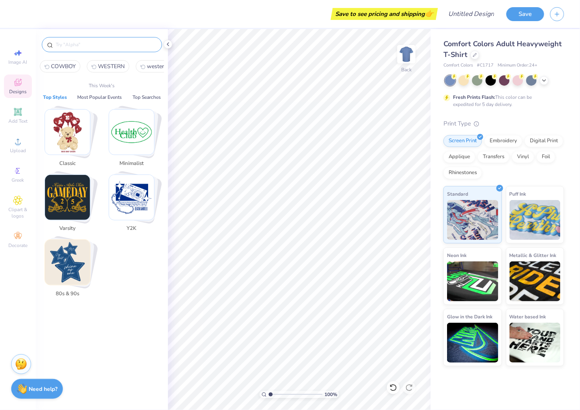
click at [62, 136] on img "Stack Card Button Classic" at bounding box center [67, 132] width 45 height 45
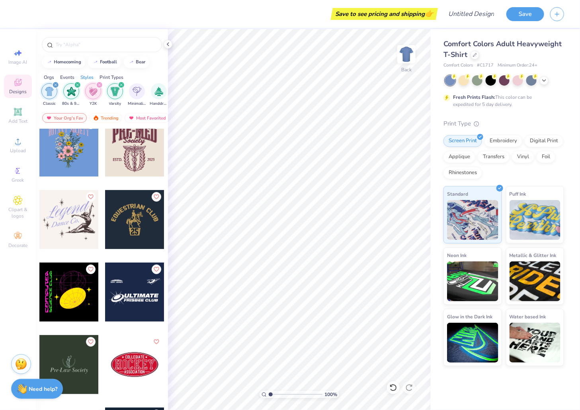
scroll to position [89, 0]
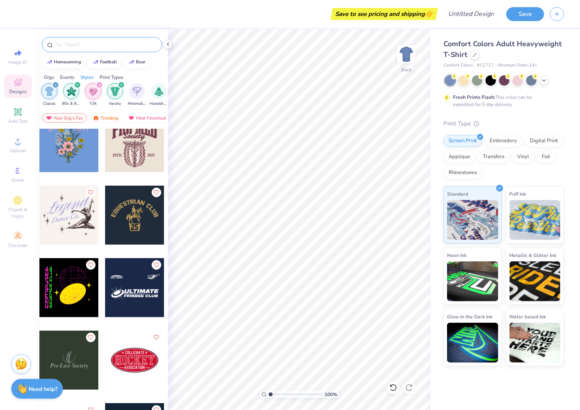
click at [84, 43] on input "text" at bounding box center [106, 45] width 102 height 8
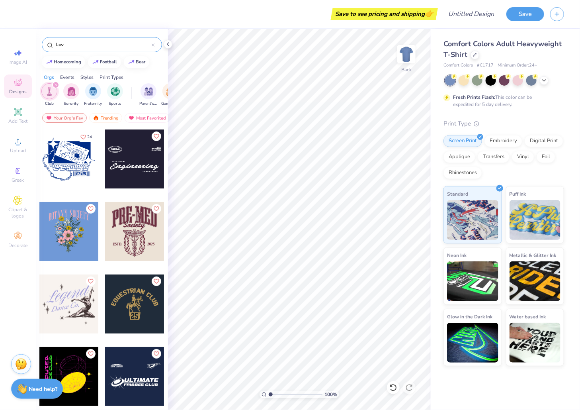
type input "law"
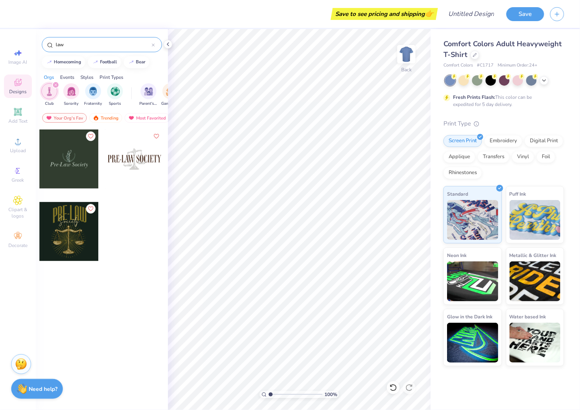
click at [83, 234] on div at bounding box center [68, 231] width 59 height 59
click at [113, 41] on input "law" at bounding box center [103, 45] width 97 height 8
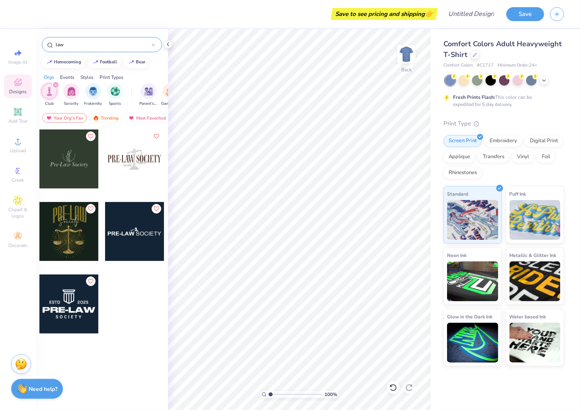
click at [56, 83] on icon "filter for Club" at bounding box center [55, 84] width 3 height 3
click at [84, 37] on div "law" at bounding box center [102, 44] width 120 height 15
click at [84, 41] on input "law" at bounding box center [103, 45] width 97 height 8
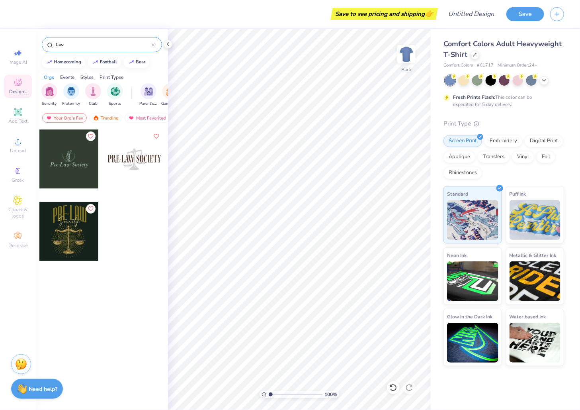
click at [85, 43] on input "law" at bounding box center [103, 45] width 97 height 8
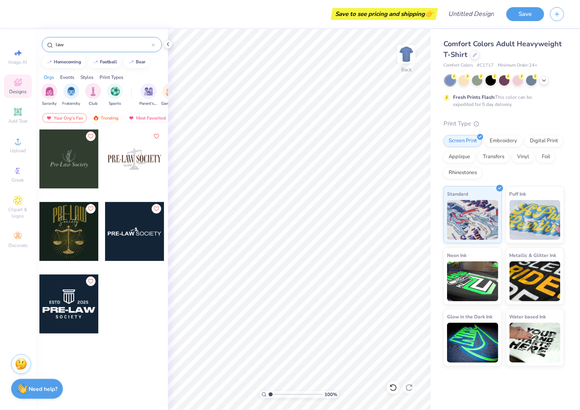
click at [85, 43] on input "law" at bounding box center [103, 45] width 97 height 8
drag, startPoint x: 85, startPoint y: 43, endPoint x: 52, endPoint y: 43, distance: 32.7
click at [52, 43] on div "law" at bounding box center [102, 44] width 120 height 15
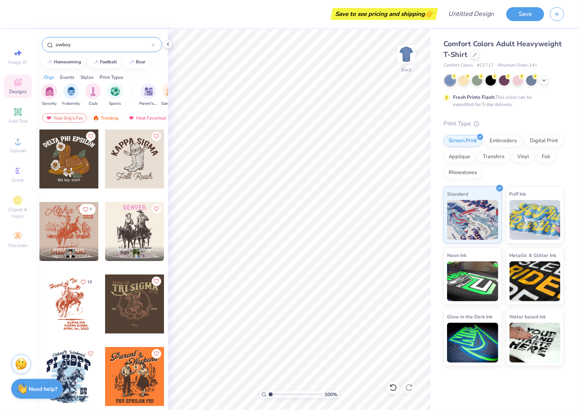
click at [57, 46] on input "owboy" at bounding box center [103, 45] width 97 height 8
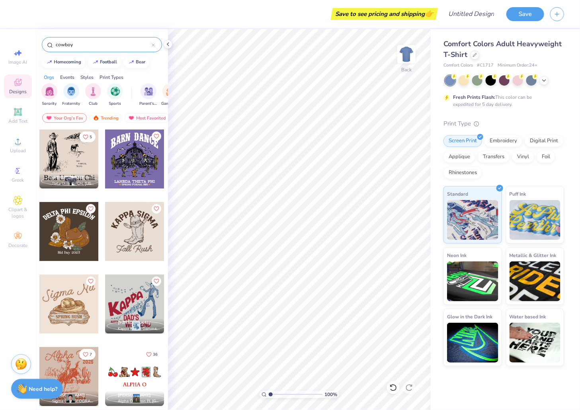
type input "cowboy"
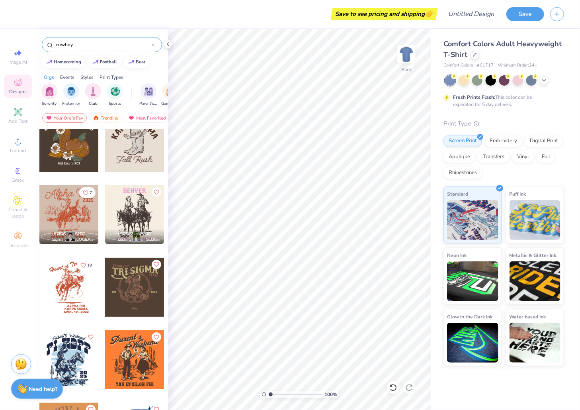
scroll to position [25, 0]
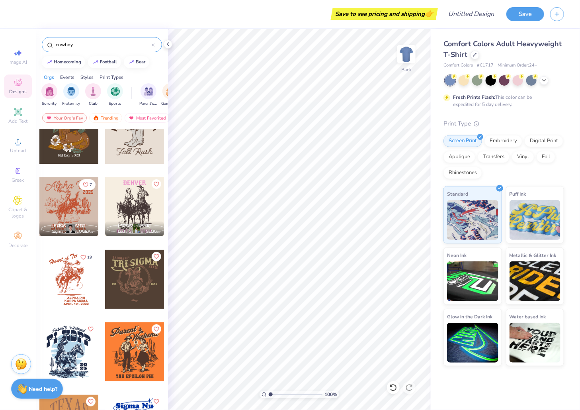
click at [133, 197] on div at bounding box center [134, 206] width 59 height 59
click at [84, 261] on div at bounding box center [68, 279] width 59 height 59
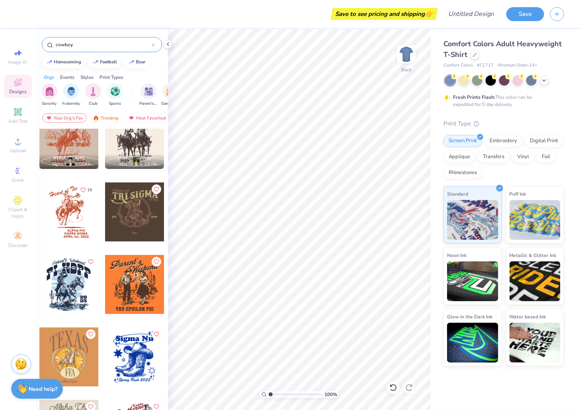
scroll to position [98, 0]
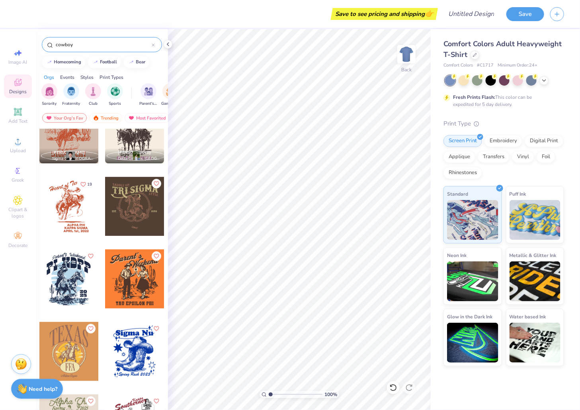
click at [81, 266] on div at bounding box center [68, 278] width 59 height 59
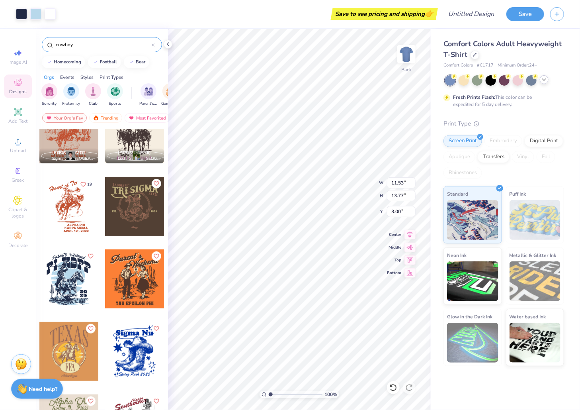
click at [544, 80] on icon at bounding box center [544, 79] width 6 height 6
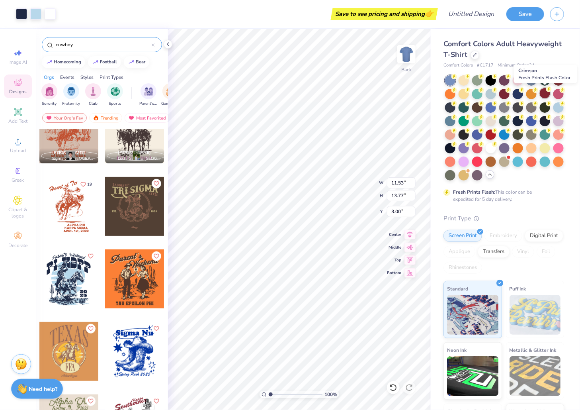
click at [548, 94] on div at bounding box center [545, 93] width 10 height 10
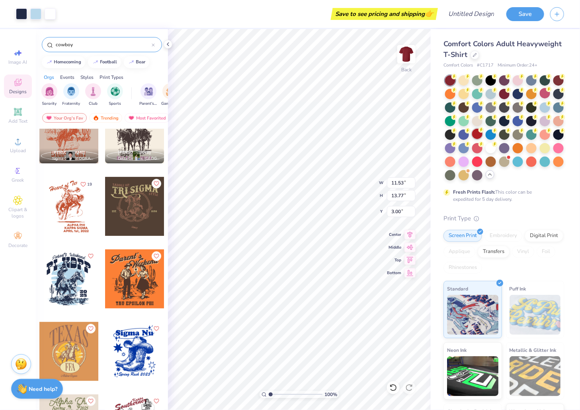
click at [480, 132] on div at bounding box center [477, 134] width 10 height 10
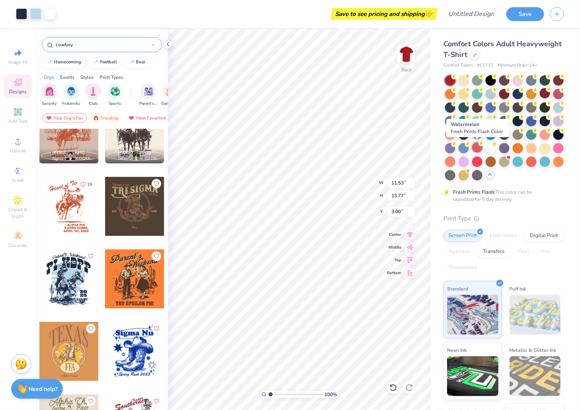
click at [476, 147] on div at bounding box center [477, 147] width 10 height 10
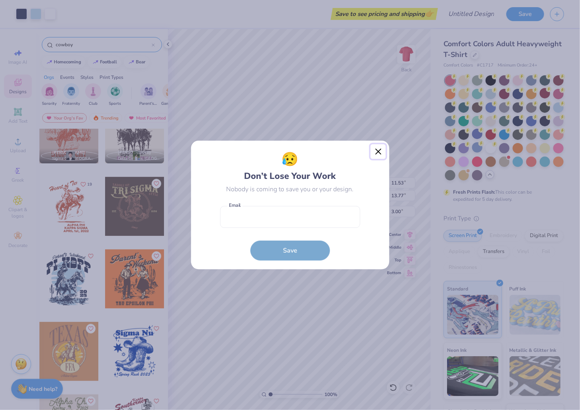
click at [378, 148] on button "Close" at bounding box center [378, 151] width 15 height 15
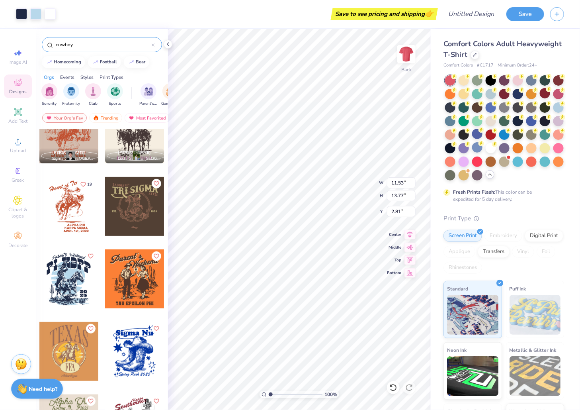
type input "2.81"
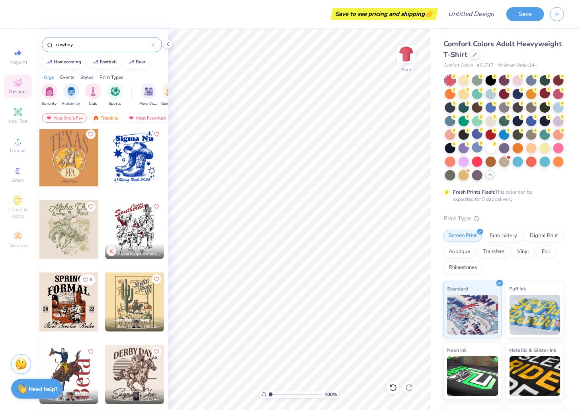
scroll to position [319, 0]
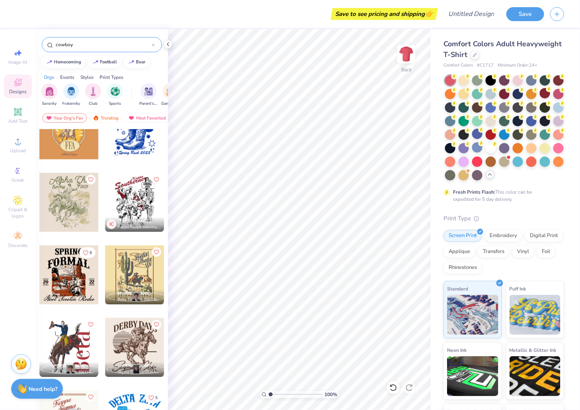
click at [132, 206] on div at bounding box center [134, 202] width 59 height 59
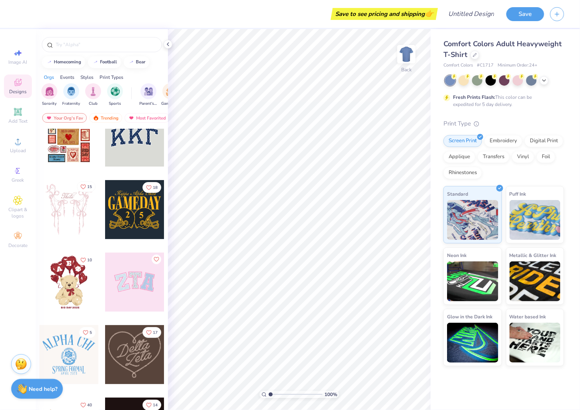
scroll to position [29, 0]
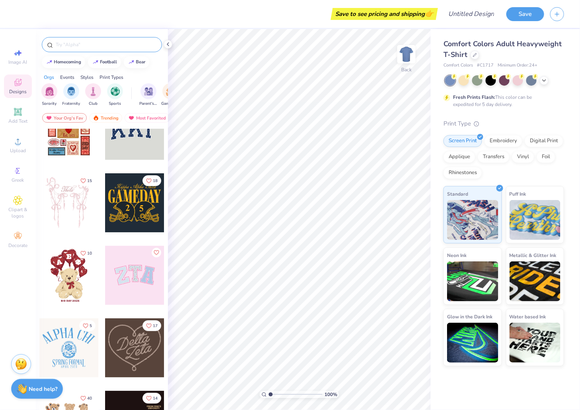
click at [83, 41] on input "text" at bounding box center [106, 45] width 102 height 8
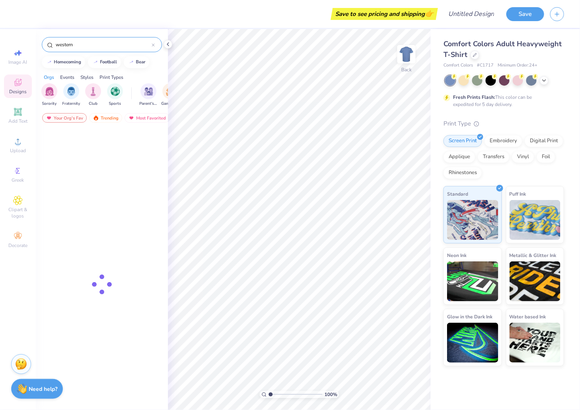
type input "western"
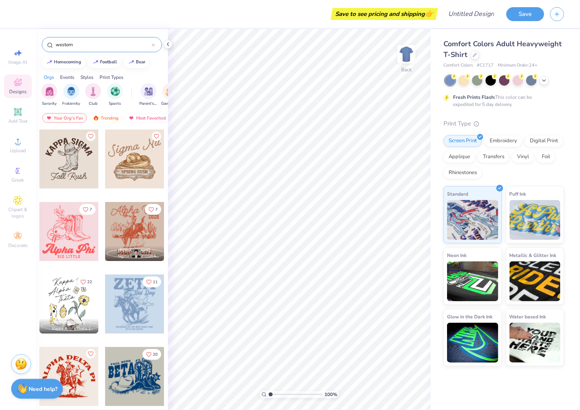
click at [72, 209] on div at bounding box center [68, 231] width 59 height 59
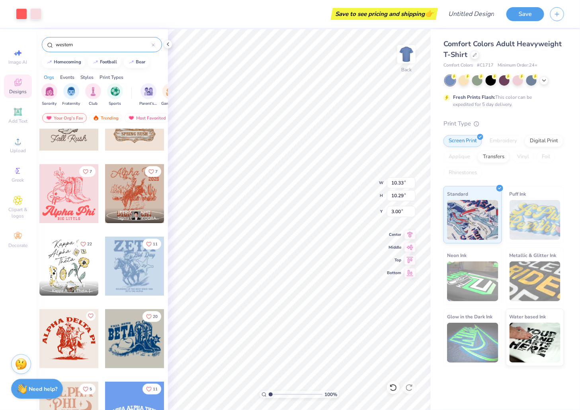
scroll to position [0, 0]
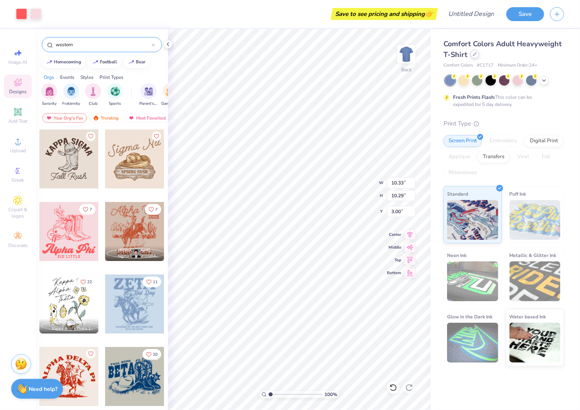
click at [471, 55] on div at bounding box center [475, 54] width 9 height 9
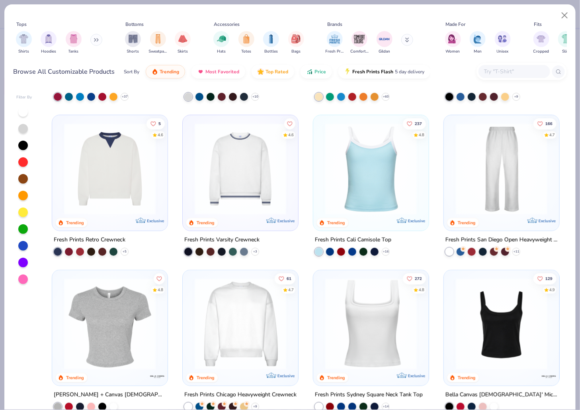
scroll to position [120, 0]
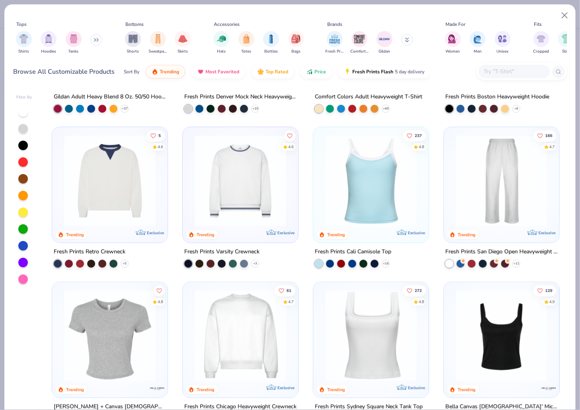
click at [233, 193] on img at bounding box center [241, 181] width 100 height 92
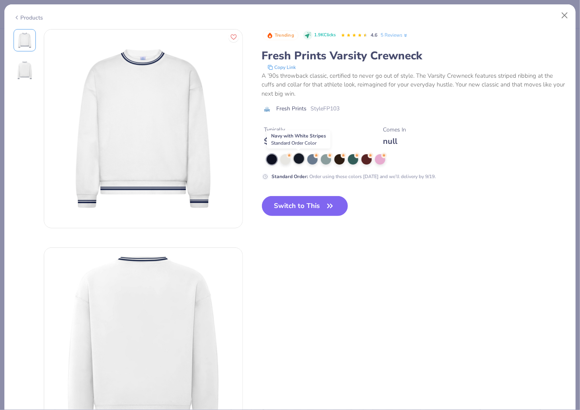
click at [300, 160] on div at bounding box center [299, 158] width 10 height 10
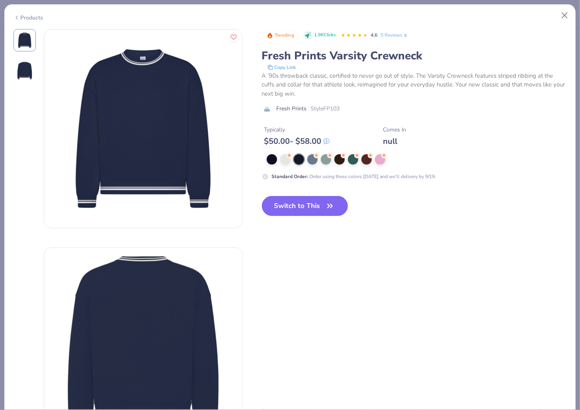
click at [302, 206] on button "Switch to This" at bounding box center [305, 206] width 86 height 20
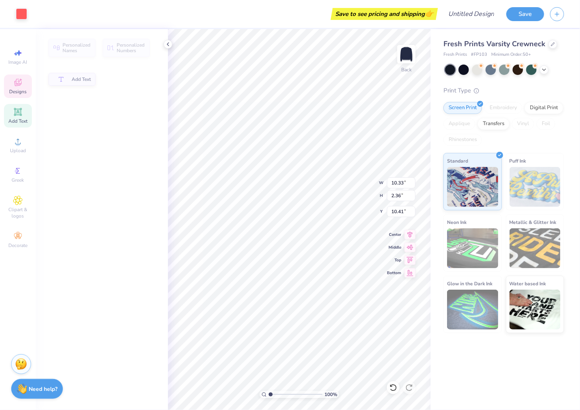
type input "10.32"
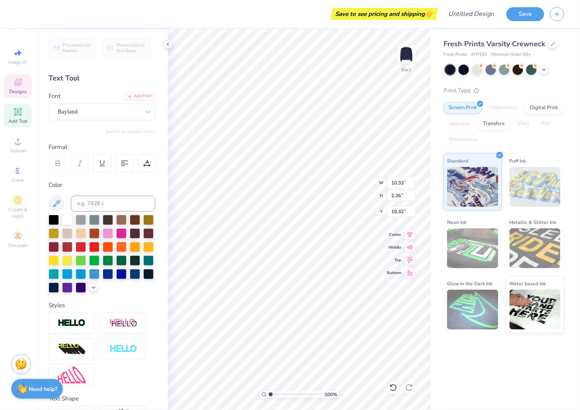
type textarea "A"
type textarea "OUTLaw"
click at [116, 116] on div at bounding box center [99, 111] width 82 height 11
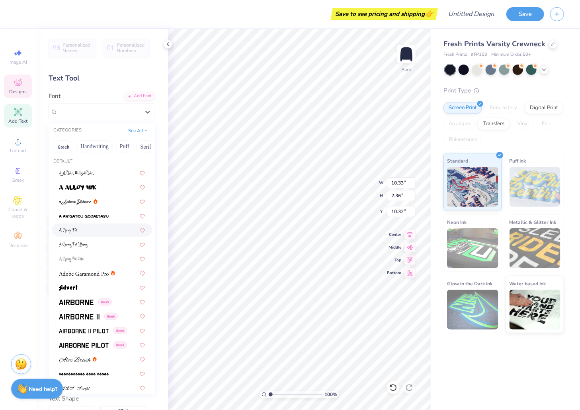
scroll to position [0, 0]
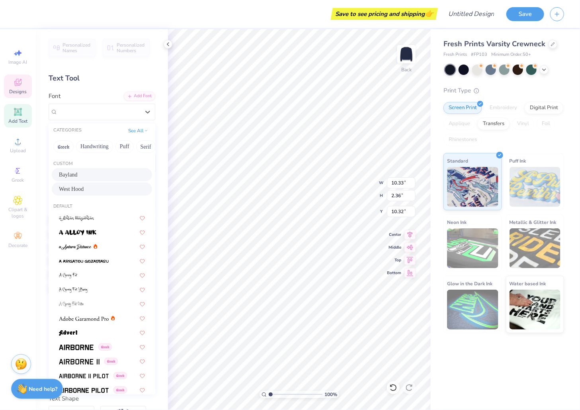
click at [83, 182] on div "Bayland [GEOGRAPHIC_DATA]" at bounding box center [102, 181] width 107 height 27
click at [84, 191] on span "West Hood" at bounding box center [71, 189] width 25 height 8
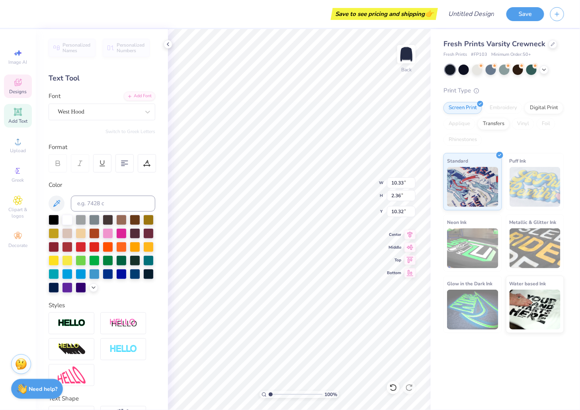
type input "4.32"
type input "0.54"
type input "12.74"
type textarea "smu dEman school of law"
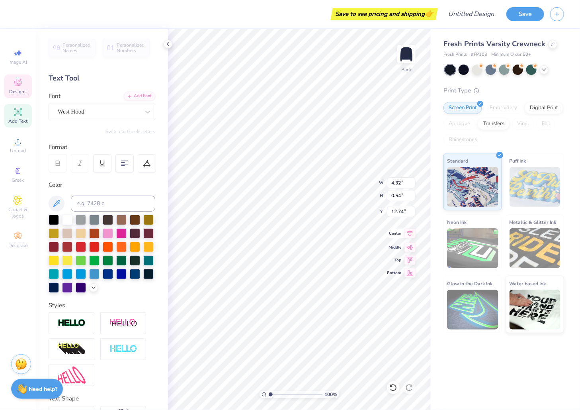
scroll to position [0, 4]
